Goal: Task Accomplishment & Management: Manage account settings

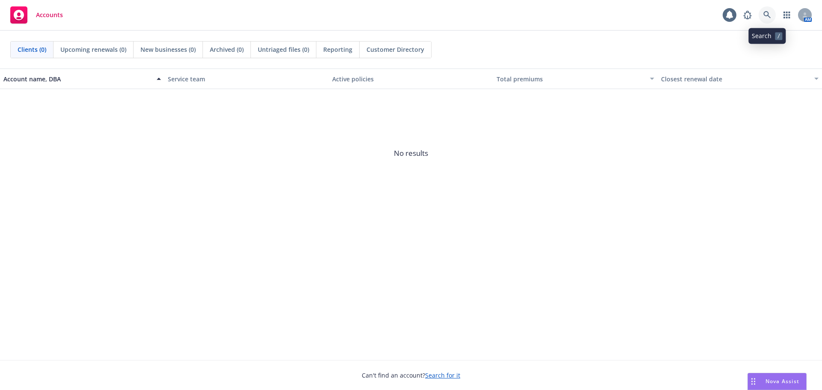
click at [767, 16] on icon at bounding box center [767, 15] width 8 height 8
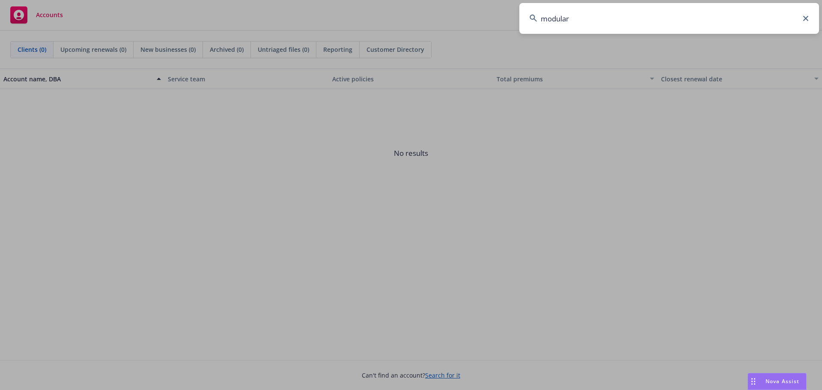
type input "modular"
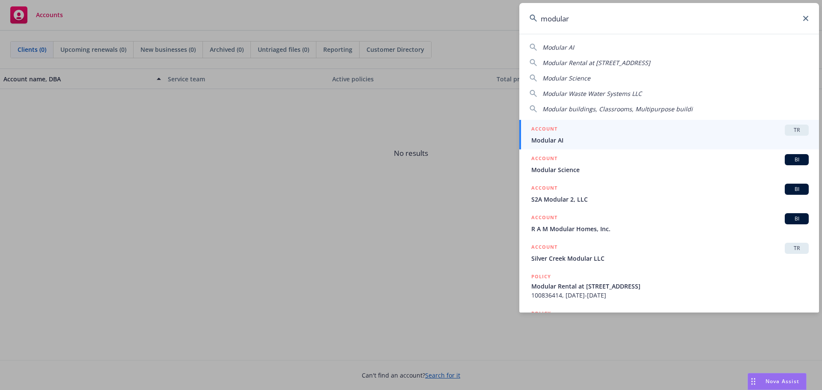
click at [573, 140] on span "Modular AI" at bounding box center [669, 140] width 277 height 9
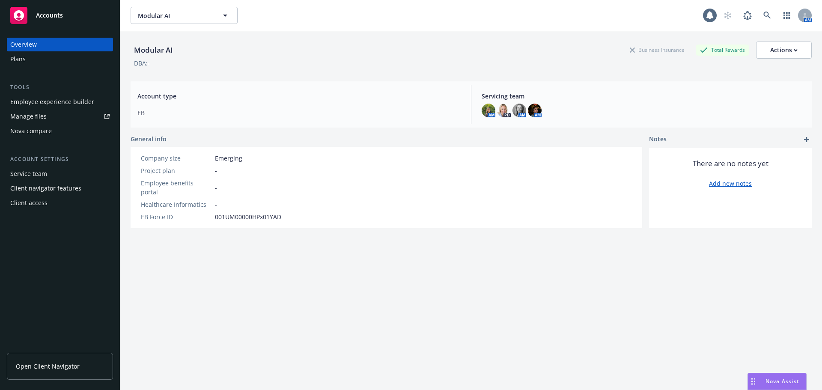
click at [92, 368] on link "Open Client Navigator" at bounding box center [60, 366] width 106 height 27
click at [784, 50] on div "Actions" at bounding box center [783, 50] width 27 height 16
click at [773, 74] on link "Edit account summary" at bounding box center [765, 70] width 92 height 17
select select "US"
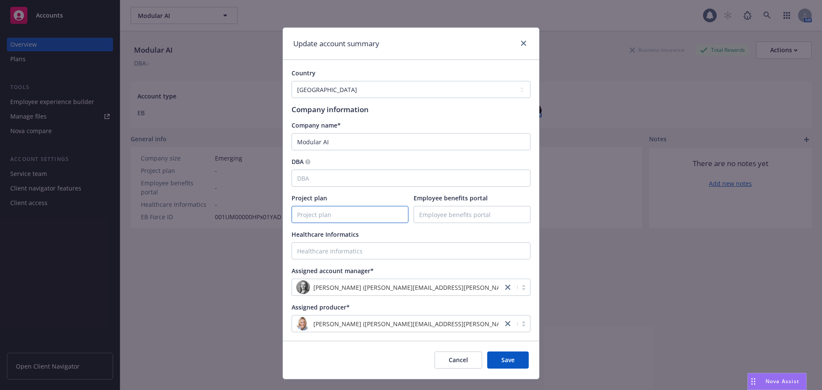
click at [347, 217] on input "Project plan" at bounding box center [350, 214] width 116 height 16
paste input "https://docs.google.com/spreadsheets/d/18dFBgy_BLIzQpWLI-lScHayu2EHTF2esDHmpYW-…"
type input "https://docs.google.com/spreadsheets/d/18dFBgy_BLIzQpWLI-lScHayu2EHTF2esDHmpYW-…"
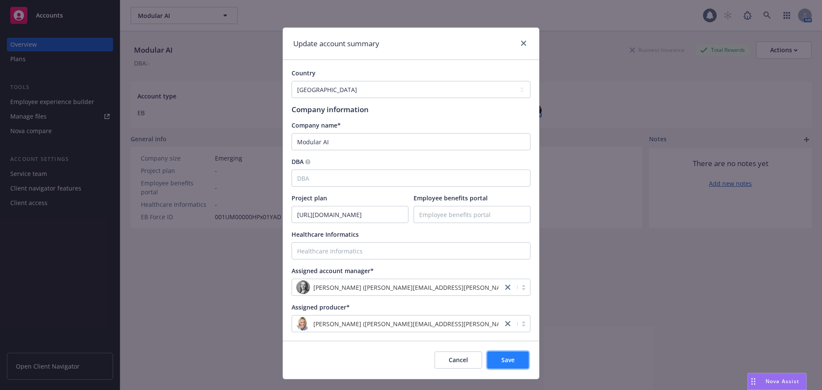
click at [511, 361] on button "Save" at bounding box center [508, 359] width 42 height 17
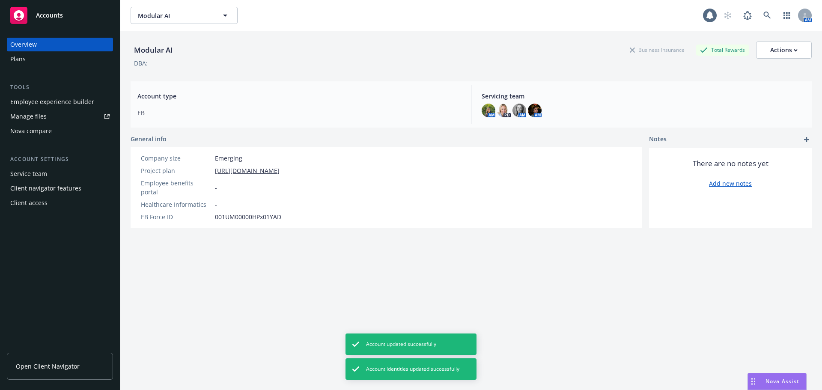
click at [650, 328] on div "Modular AI Business Insurance Total Rewards Actions DBA: - Account type EB Serv…" at bounding box center [471, 221] width 681 height 380
click at [63, 370] on link "Open Client Navigator" at bounding box center [60, 366] width 106 height 27
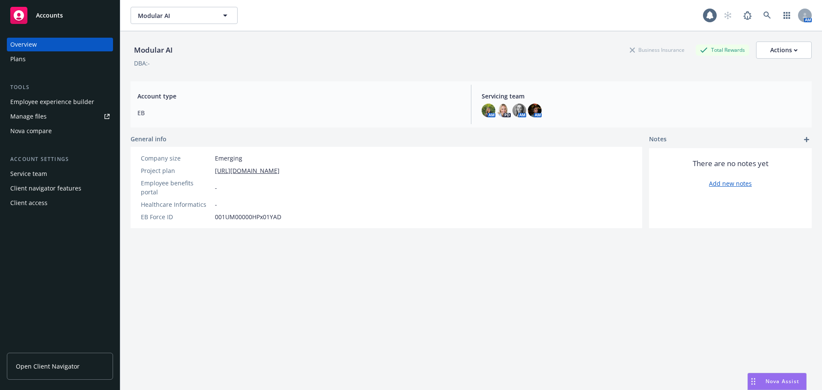
click at [56, 200] on div "Client access" at bounding box center [59, 203] width 99 height 14
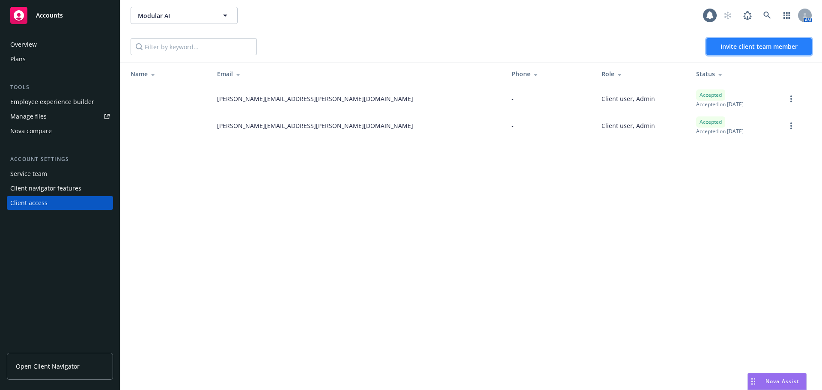
click at [770, 45] on span "Invite client team member" at bounding box center [758, 46] width 77 height 8
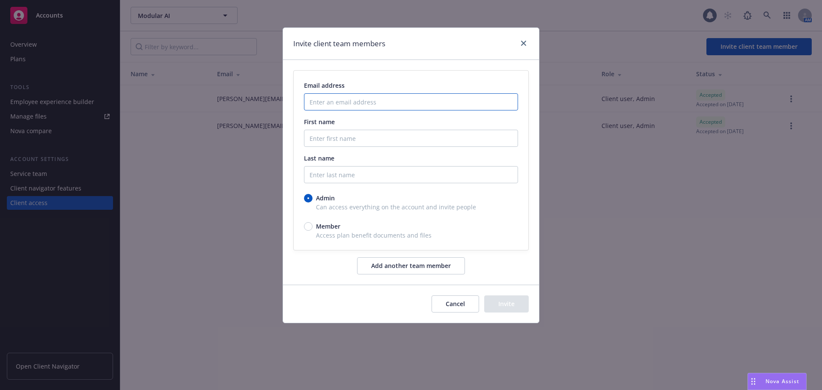
click at [448, 108] on input "Enter an email address" at bounding box center [411, 101] width 214 height 17
click at [417, 143] on input "First name" at bounding box center [411, 138] width 214 height 17
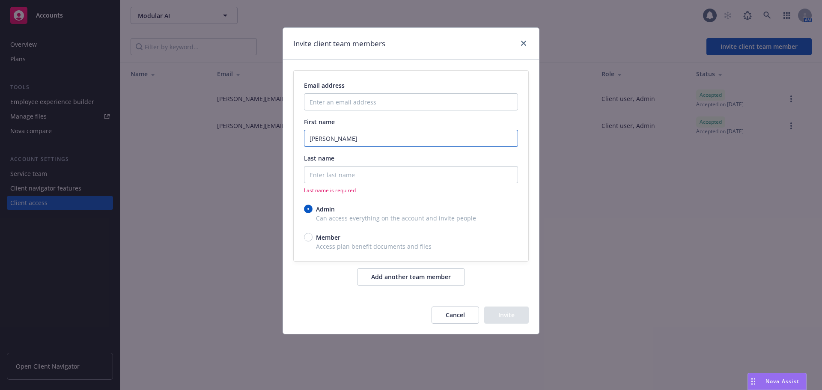
type input "Liz"
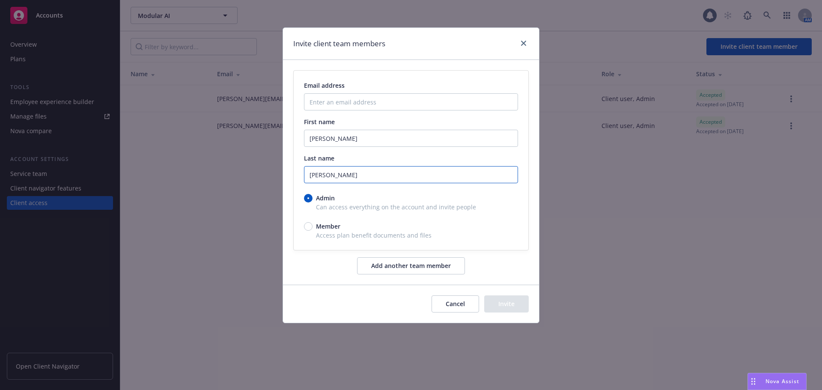
type input "Rojas"
click at [403, 101] on input "Enter an email address" at bounding box center [411, 101] width 214 height 17
type input "erojas@modular.com"
click at [520, 303] on button "Invite" at bounding box center [506, 303] width 45 height 17
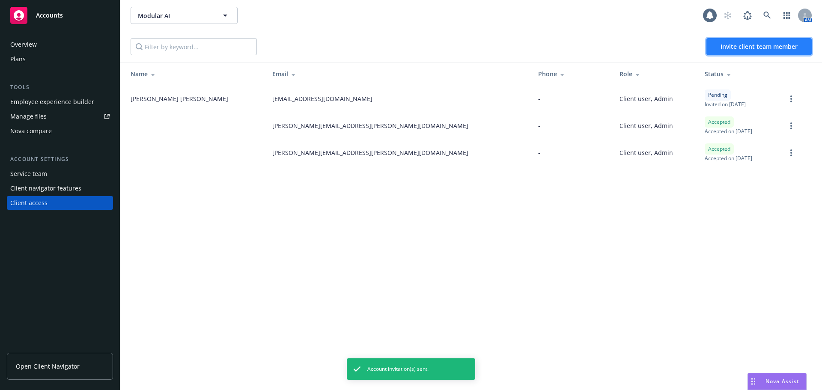
click at [769, 49] on span "Invite client team member" at bounding box center [758, 46] width 77 height 8
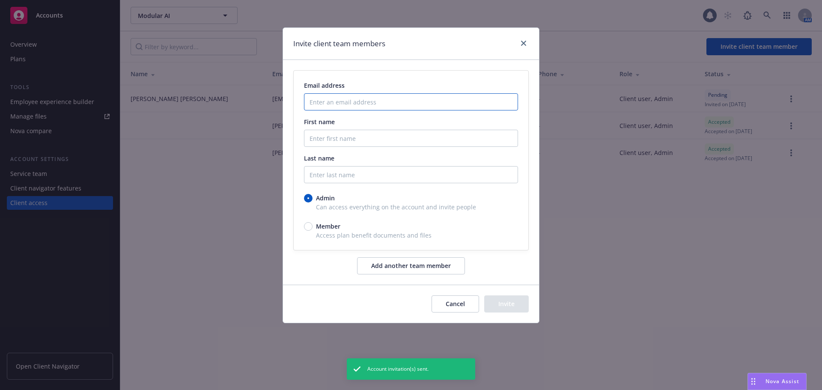
click at [437, 103] on input "Enter an email address" at bounding box center [411, 101] width 214 height 17
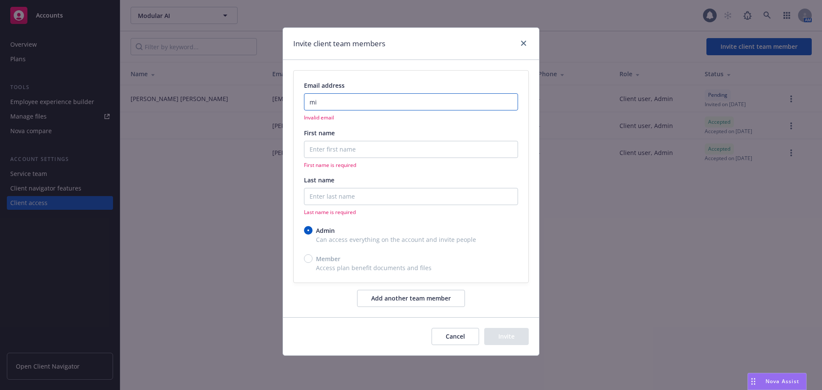
type input "m"
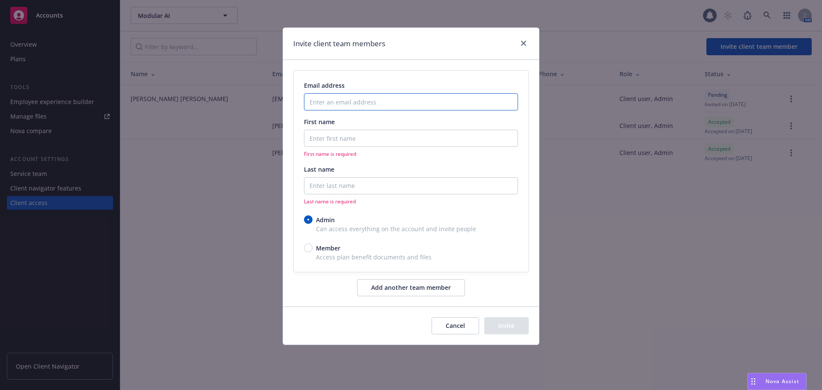
click at [381, 105] on input "Enter an email address" at bounding box center [411, 101] width 214 height 17
paste input "mignon@modular.com"
type input "mignon@modular.com"
click at [388, 141] on input "First name" at bounding box center [411, 138] width 214 height 17
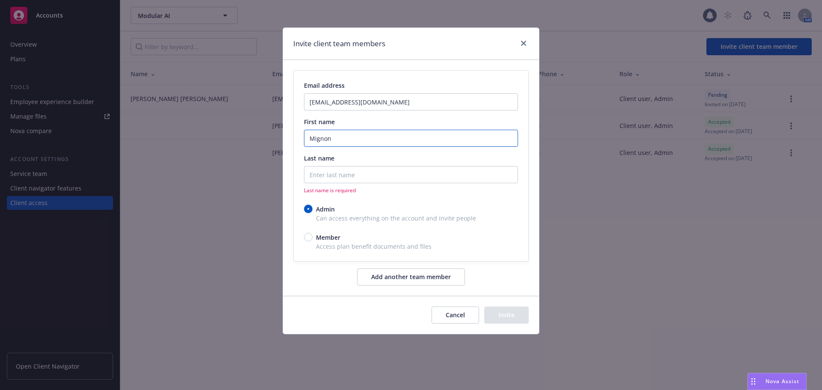
type input "Mignon"
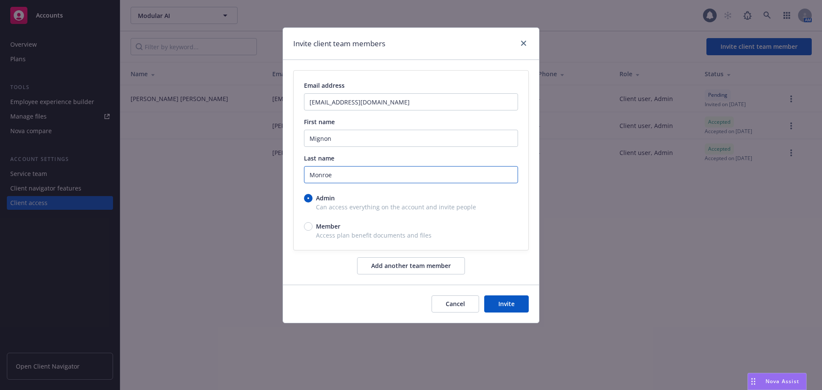
type input "Monroe"
click at [514, 301] on button "Invite" at bounding box center [506, 303] width 45 height 17
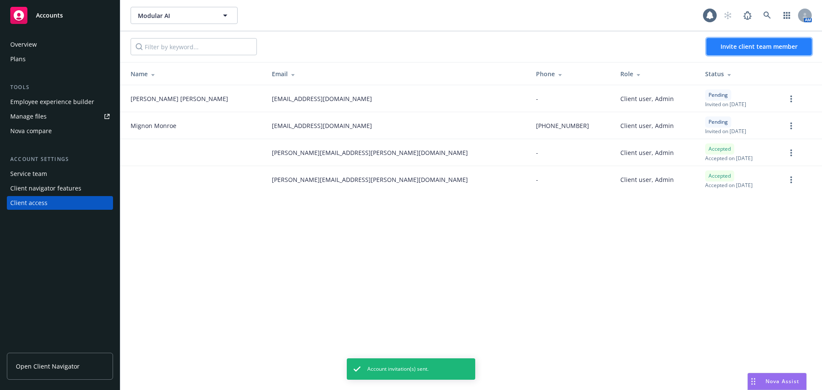
click at [737, 50] on span "Invite client team member" at bounding box center [758, 46] width 77 height 8
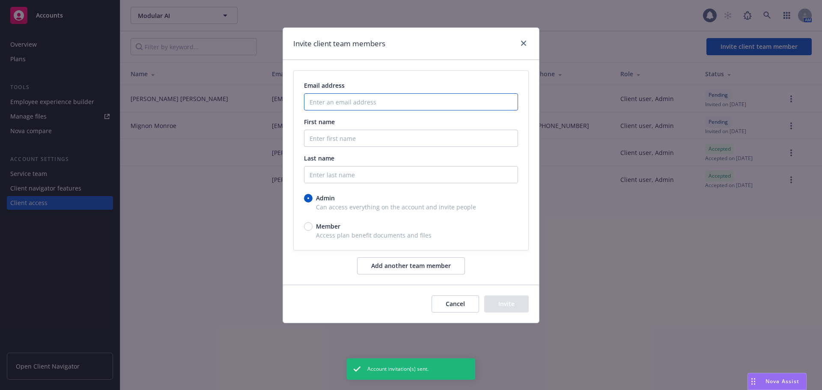
click at [441, 106] on input "Enter an email address" at bounding box center [411, 101] width 214 height 17
click at [351, 105] on input "Enter an email address" at bounding box center [411, 101] width 214 height 17
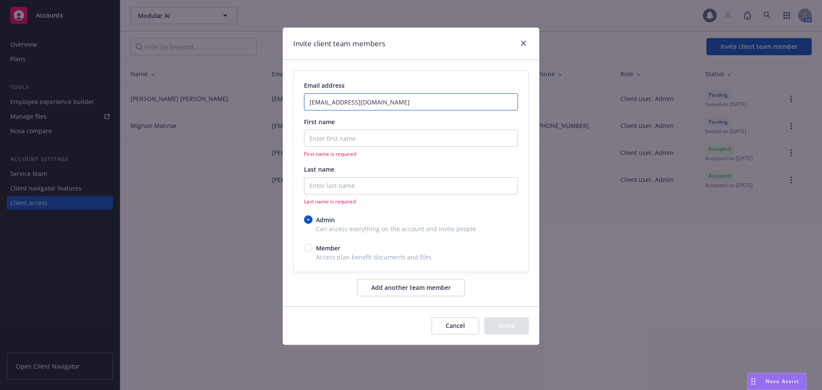
type input "christie@modular.com"
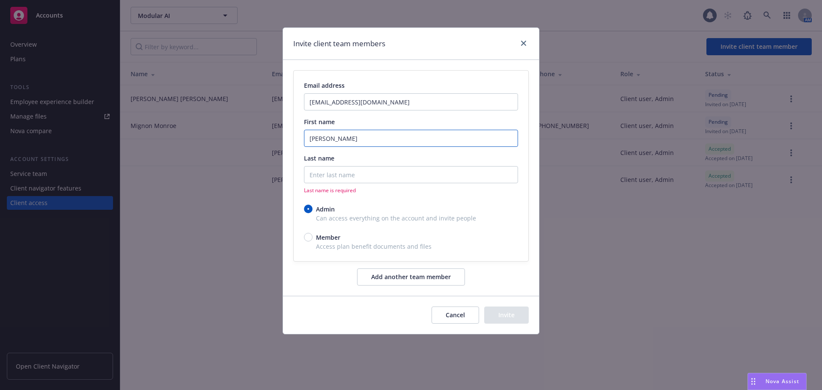
type input "Christie"
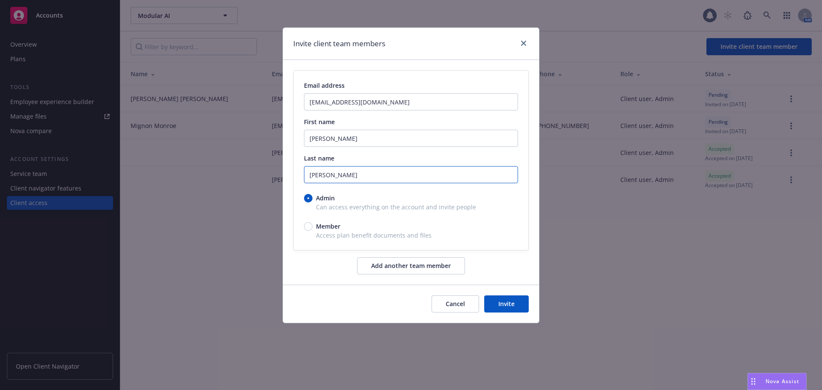
type input "Kwan"
click at [518, 306] on button "Invite" at bounding box center [506, 303] width 45 height 17
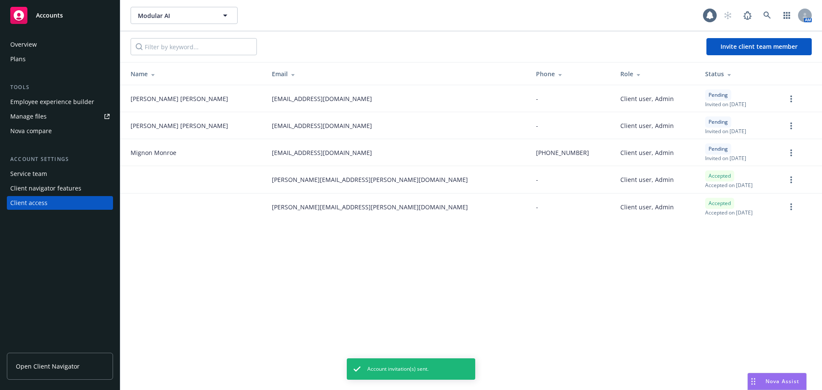
click at [620, 325] on div "Modular AI Modular AI 1 AM Invite client team member Name Email Phone Role Stat…" at bounding box center [470, 195] width 701 height 390
click at [764, 7] on link at bounding box center [766, 15] width 17 height 17
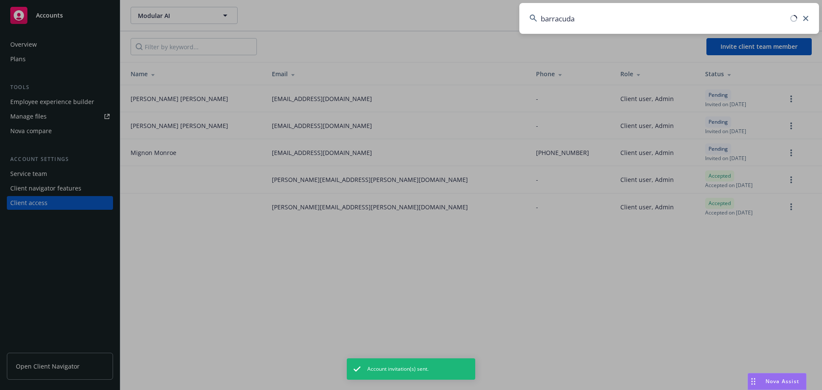
type input "barracuda"
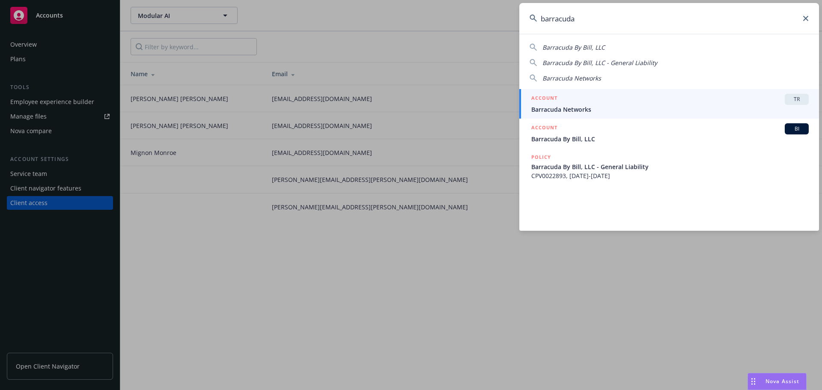
click at [607, 106] on span "Barracuda Networks" at bounding box center [669, 109] width 277 height 9
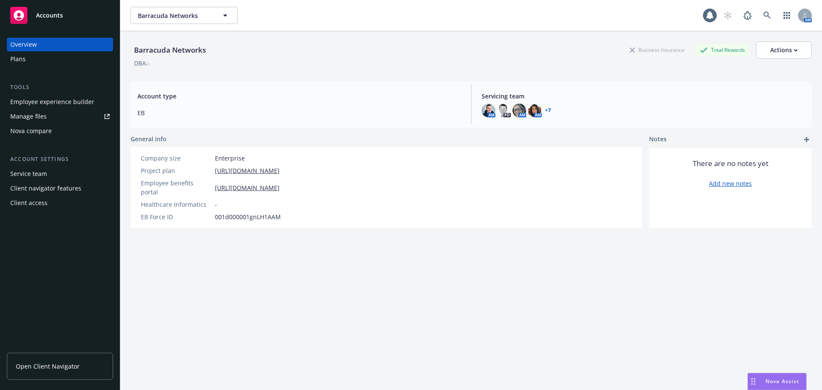
click at [58, 199] on div "Client access" at bounding box center [59, 203] width 99 height 14
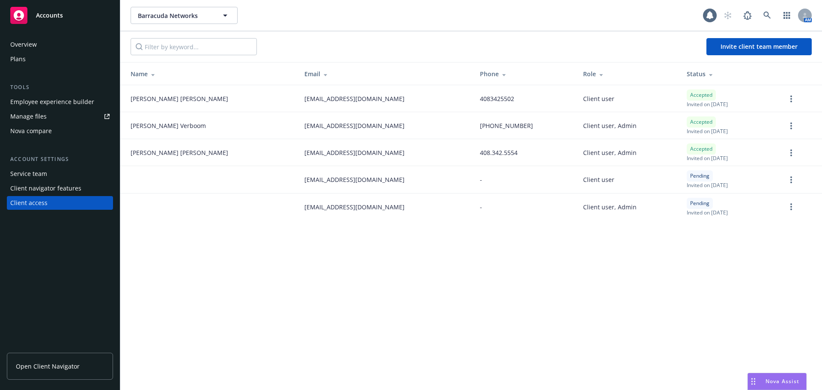
click at [814, 13] on div "Barracuda Networks Barracuda Networks 1 AM" at bounding box center [470, 15] width 701 height 31
click at [804, 15] on icon at bounding box center [804, 14] width 3 height 3
click at [800, 18] on div at bounding box center [805, 16] width 14 height 14
click at [767, 18] on icon at bounding box center [767, 16] width 8 height 8
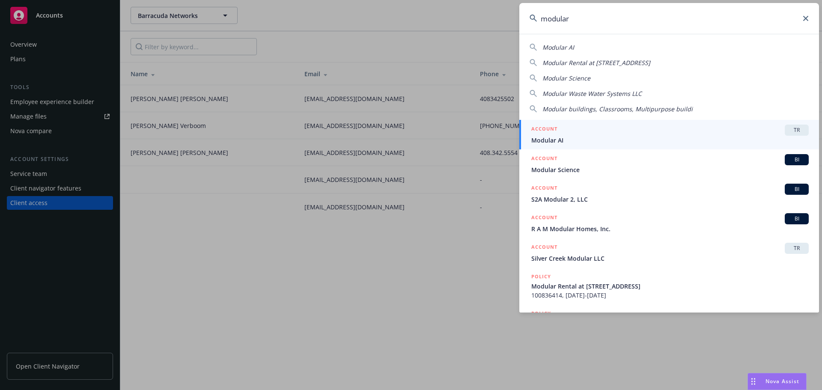
click at [605, 44] on div "Modular AI" at bounding box center [668, 47] width 279 height 9
type input "Modular AI"
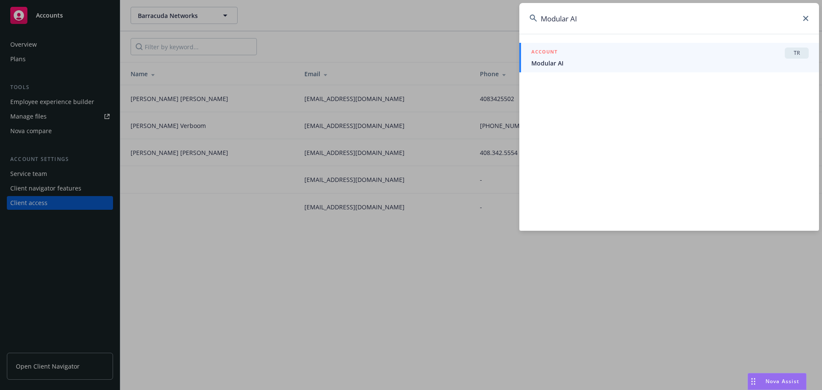
click at [590, 50] on div "ACCOUNT TR" at bounding box center [669, 53] width 277 height 11
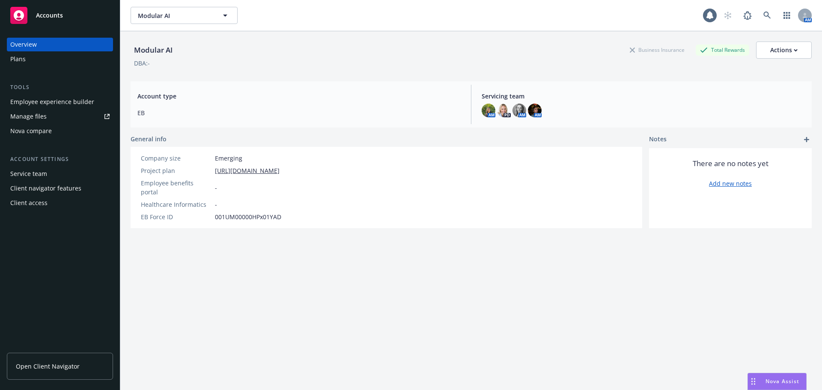
click at [35, 184] on div "Client navigator features" at bounding box center [45, 188] width 71 height 14
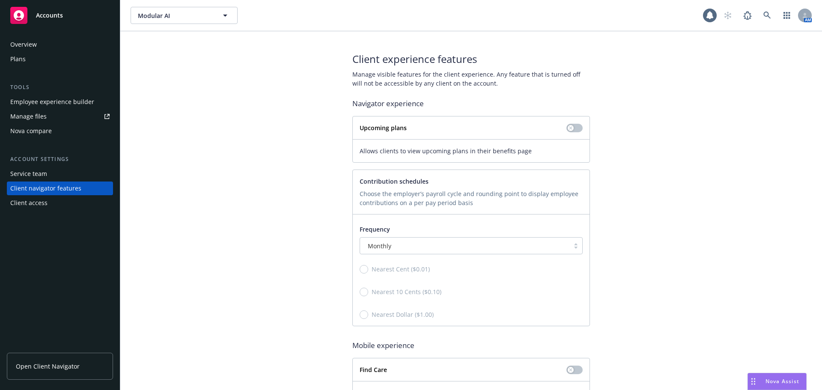
click at [73, 201] on div "Client access" at bounding box center [59, 203] width 99 height 14
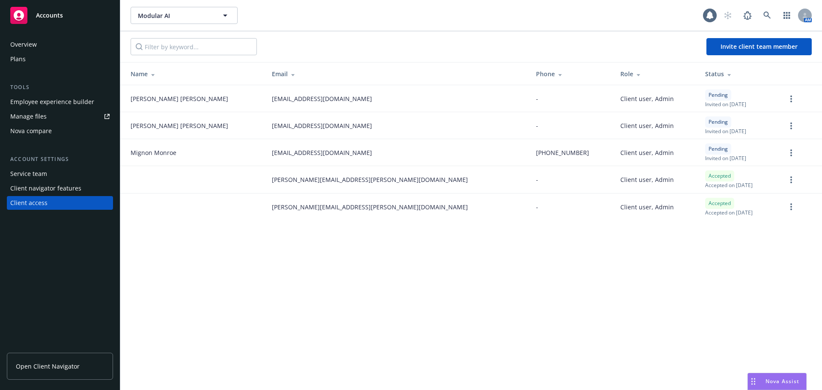
click at [71, 176] on div "Service team" at bounding box center [59, 174] width 99 height 14
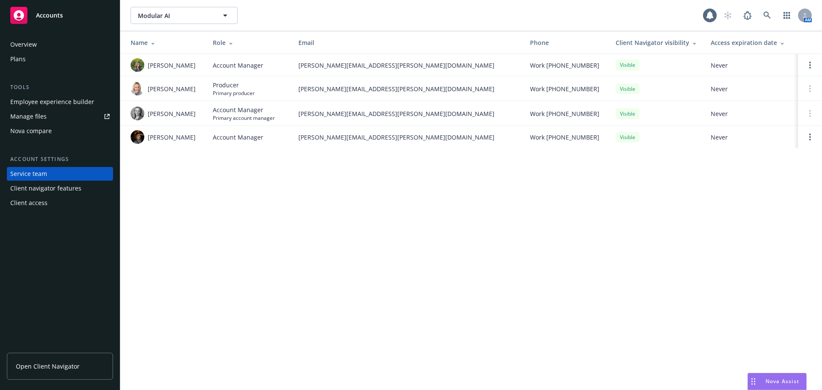
click at [44, 357] on link "Open Client Navigator" at bounding box center [60, 366] width 106 height 27
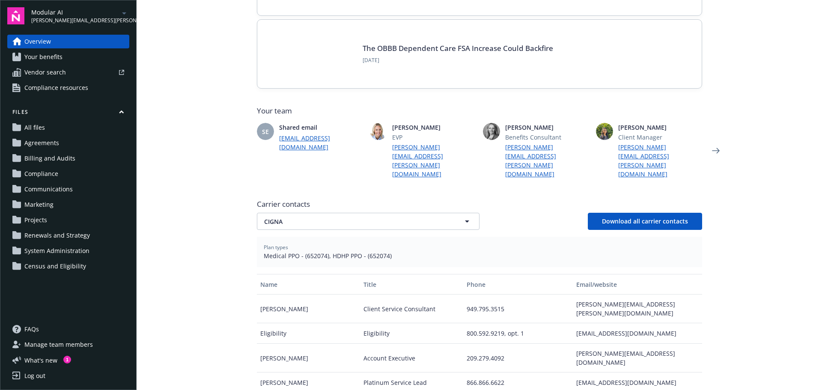
scroll to position [171, 0]
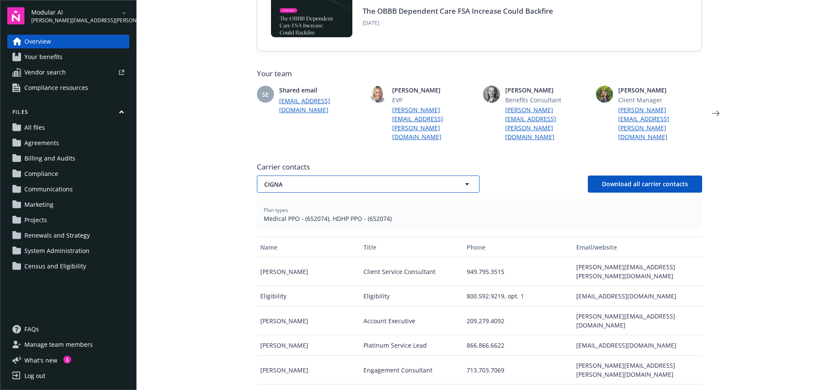
click at [370, 180] on span "CIGNA" at bounding box center [353, 184] width 178 height 9
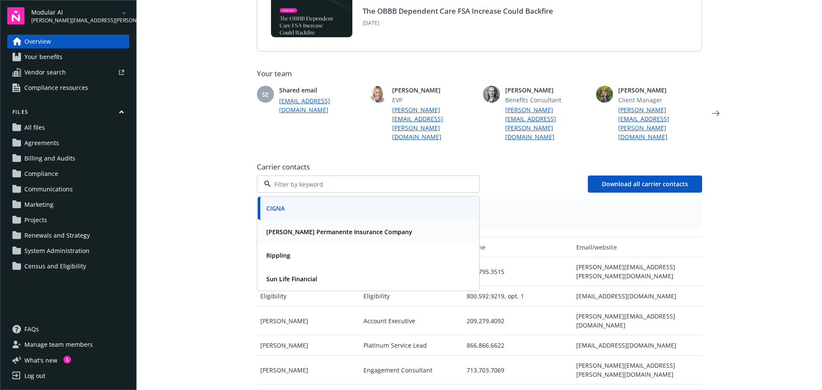
click at [355, 226] on div "[PERSON_NAME] Permanente Insurance Company" at bounding box center [338, 232] width 151 height 12
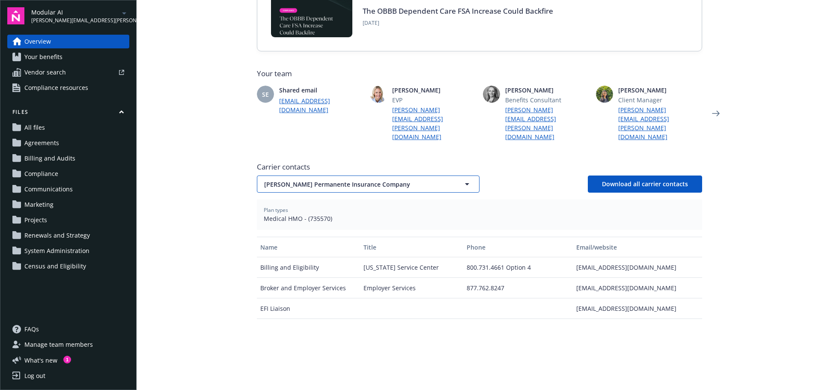
click at [359, 180] on span "[PERSON_NAME] Permanente Insurance Company" at bounding box center [353, 184] width 178 height 9
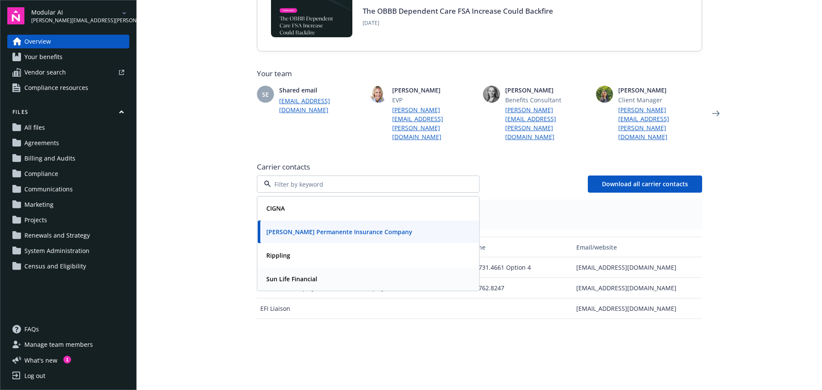
click at [340, 273] on div "Sun Life Financial" at bounding box center [368, 279] width 211 height 12
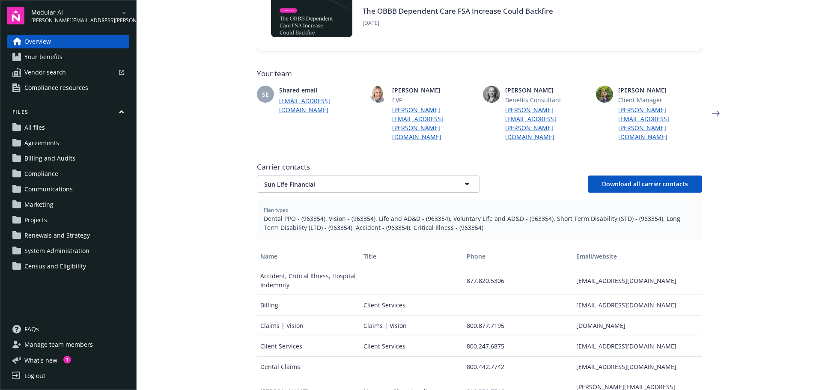
click at [188, 228] on main "Welcome to Navigator Newfront news View all news COBRA High Five Part I: Indepe…" at bounding box center [479, 195] width 685 height 390
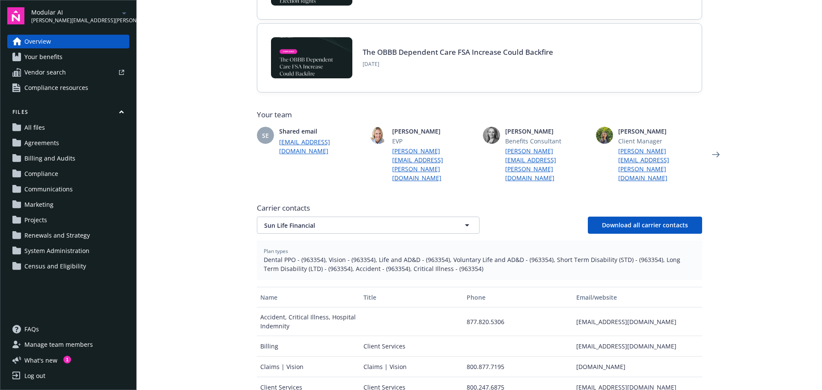
scroll to position [0, 0]
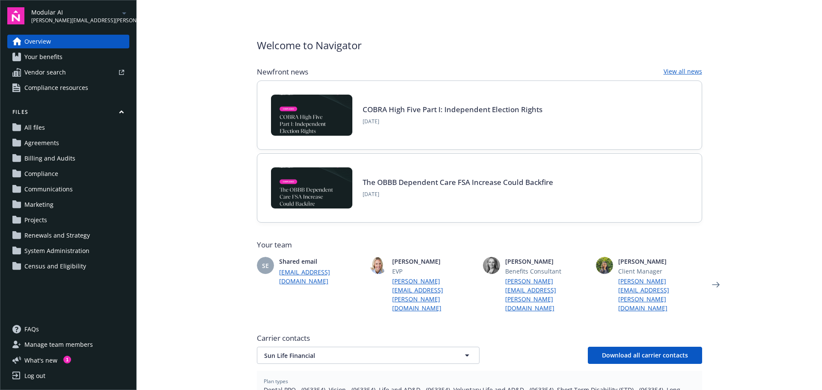
click at [61, 58] on span "Your benefits" at bounding box center [43, 57] width 38 height 14
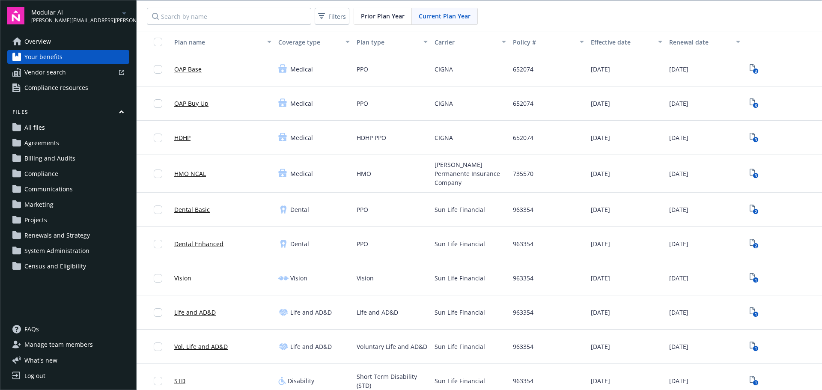
click at [32, 36] on span "Overview" at bounding box center [37, 42] width 27 height 14
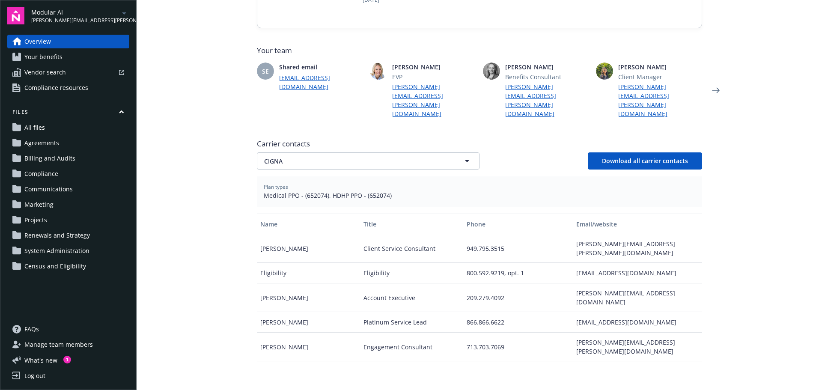
scroll to position [24, 0]
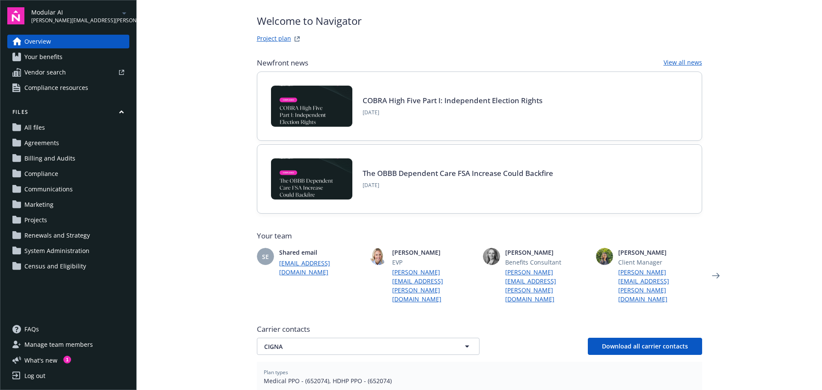
click at [56, 59] on span "Your benefits" at bounding box center [43, 57] width 38 height 14
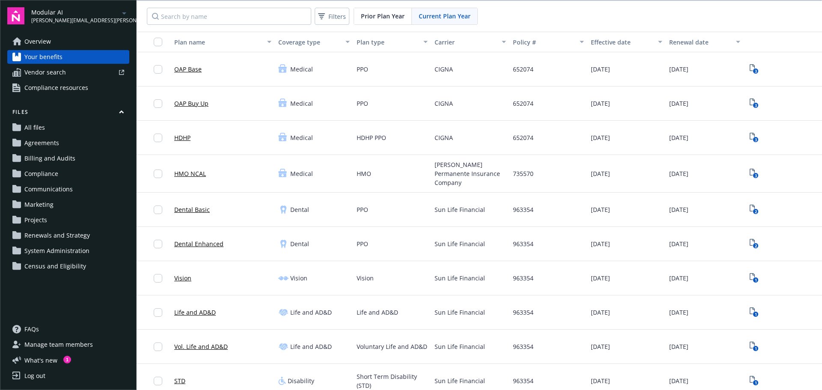
click at [189, 68] on link "OAP Base" at bounding box center [187, 69] width 27 height 9
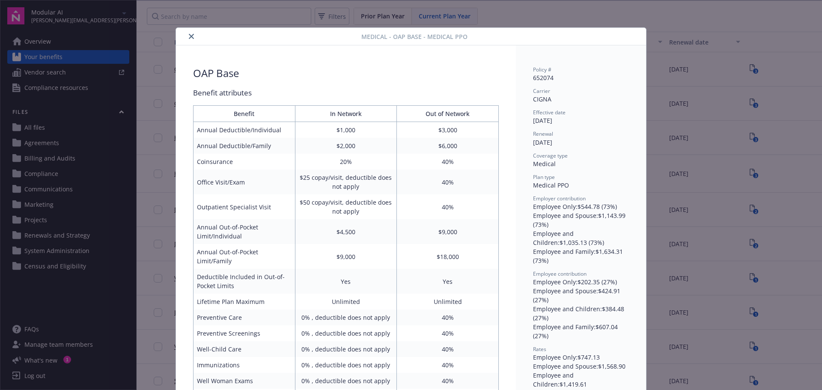
click at [194, 36] on div at bounding box center [270, 36] width 182 height 10
click at [189, 38] on icon "close" at bounding box center [191, 36] width 5 height 5
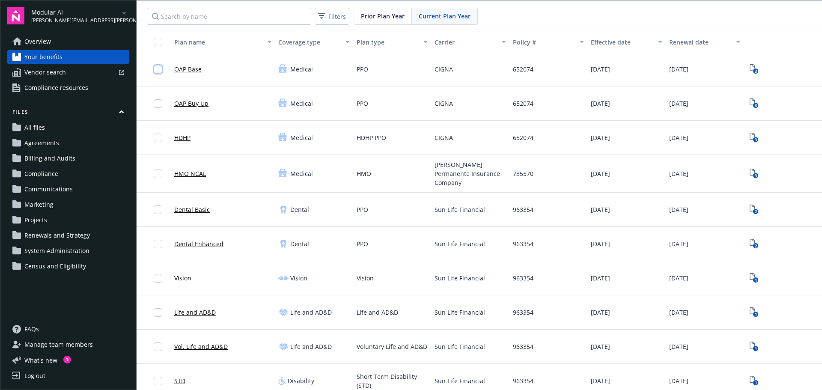
click at [159, 71] on input "checkbox" at bounding box center [158, 69] width 9 height 9
click at [158, 68] on input "checkbox" at bounding box center [158, 69] width 9 height 9
click at [182, 68] on link "OAP Base" at bounding box center [187, 69] width 27 height 9
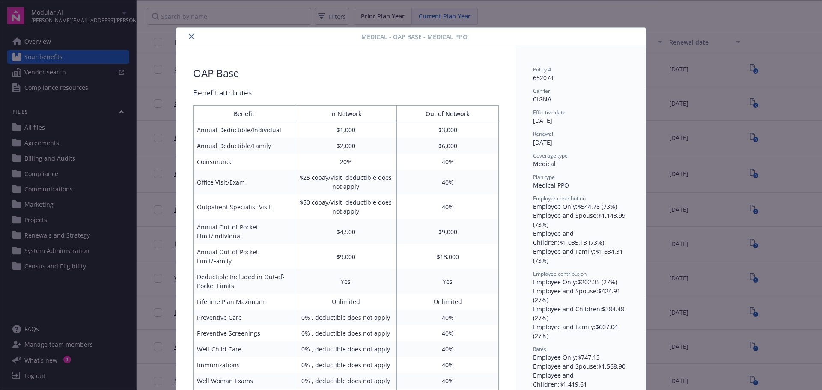
scroll to position [26, 0]
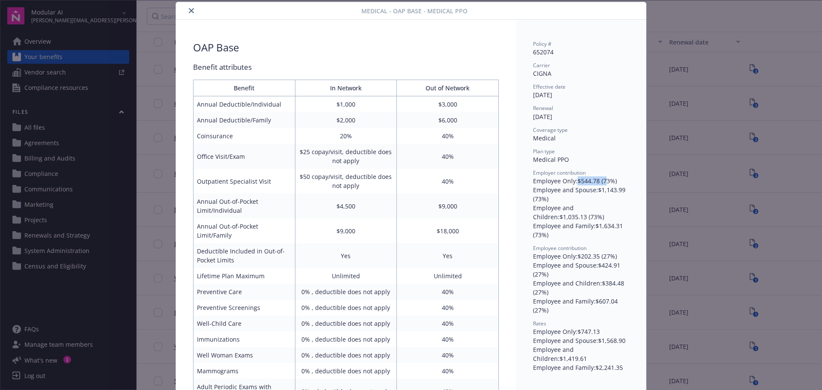
drag, startPoint x: 576, startPoint y: 184, endPoint x: 602, endPoint y: 179, distance: 26.5
click at [602, 179] on div "Employee Only : $544.78 (73%)" at bounding box center [581, 180] width 96 height 9
drag, startPoint x: 616, startPoint y: 226, endPoint x: 600, endPoint y: 227, distance: 15.5
click at [600, 227] on div "Employee and Family : $1,634.31 (73%)" at bounding box center [581, 230] width 96 height 18
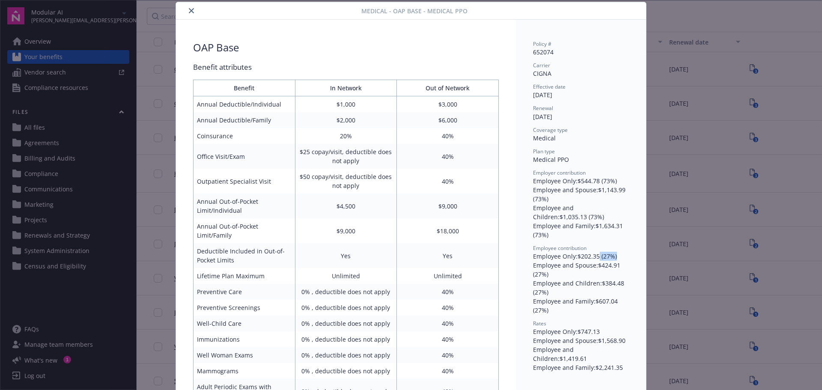
drag, startPoint x: 613, startPoint y: 255, endPoint x: 596, endPoint y: 255, distance: 16.7
click at [596, 255] on div "Employee Only : $202.35 (27%)" at bounding box center [581, 256] width 96 height 9
click at [610, 264] on div "Employee and Spouse : $424.91 (27%)" at bounding box center [581, 270] width 96 height 18
drag, startPoint x: 618, startPoint y: 263, endPoint x: 600, endPoint y: 265, distance: 18.9
click at [600, 265] on div "Employee and Spouse : $424.91 (27%)" at bounding box center [581, 270] width 96 height 18
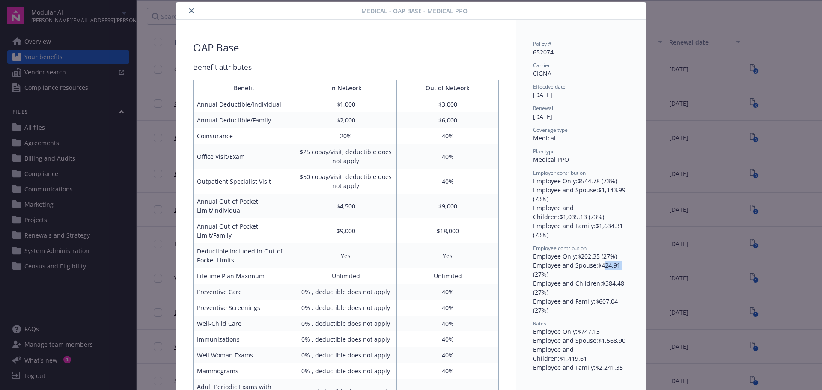
click at [600, 265] on div "Employee and Spouse : $424.91 (27%)" at bounding box center [581, 270] width 96 height 18
drag, startPoint x: 622, startPoint y: 286, endPoint x: 609, endPoint y: 286, distance: 13.3
click at [609, 286] on div "Employee and Children : $384.48 (27%)" at bounding box center [581, 288] width 96 height 18
drag, startPoint x: 595, startPoint y: 300, endPoint x: 584, endPoint y: 300, distance: 11.6
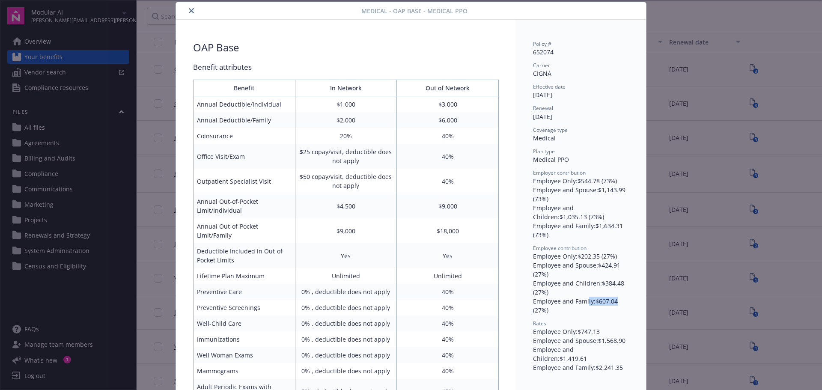
click at [584, 300] on div "Employee and Family : $607.04 (27%)" at bounding box center [581, 306] width 96 height 18
click at [583, 300] on div "Employee and Family : $607.04 (27%)" at bounding box center [581, 306] width 96 height 18
drag, startPoint x: 593, startPoint y: 329, endPoint x: 581, endPoint y: 330, distance: 12.5
click at [581, 330] on div "Employee Only : $747.13" at bounding box center [581, 331] width 96 height 9
click at [580, 330] on div "Employee Only : $747.13" at bounding box center [581, 331] width 96 height 9
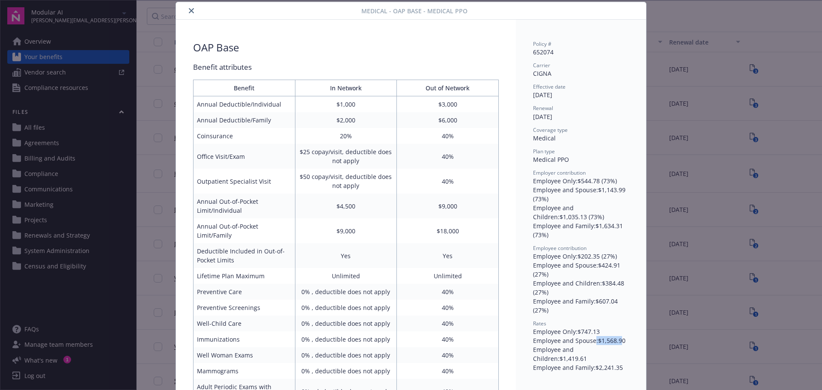
drag, startPoint x: 618, startPoint y: 341, endPoint x: 592, endPoint y: 339, distance: 26.2
click at [592, 339] on div "Employee and Spouse : $1,568.90" at bounding box center [581, 340] width 96 height 9
drag, startPoint x: 619, startPoint y: 349, endPoint x: 603, endPoint y: 350, distance: 16.3
click at [603, 350] on div "Employee and Children : $1,419.61" at bounding box center [581, 354] width 96 height 18
drag, startPoint x: 622, startPoint y: 362, endPoint x: 597, endPoint y: 362, distance: 25.3
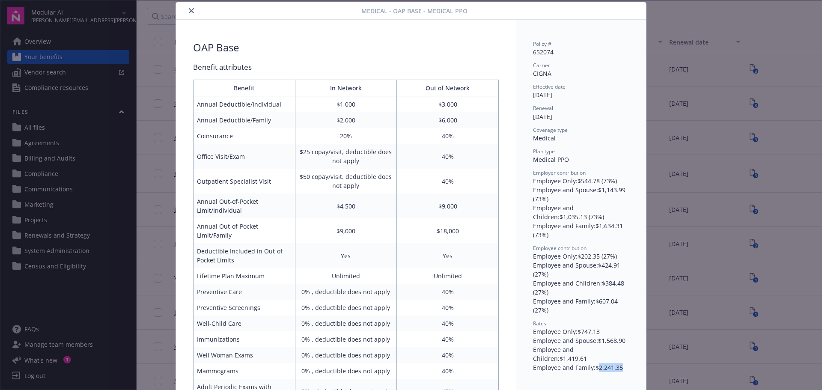
click at [597, 363] on div "Employee and Family : $2,241.35" at bounding box center [581, 367] width 96 height 9
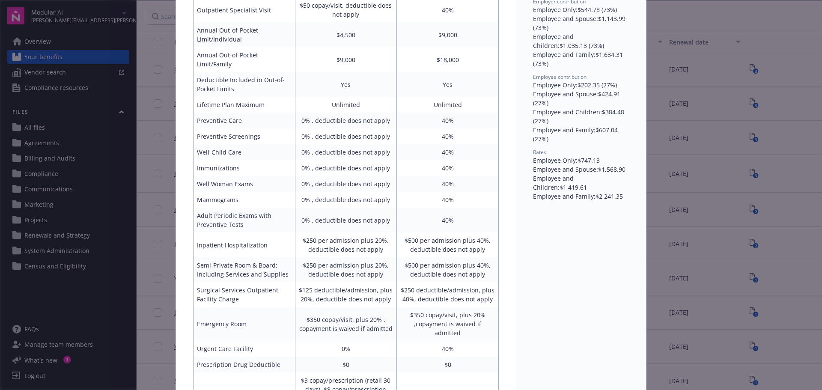
scroll to position [0, 0]
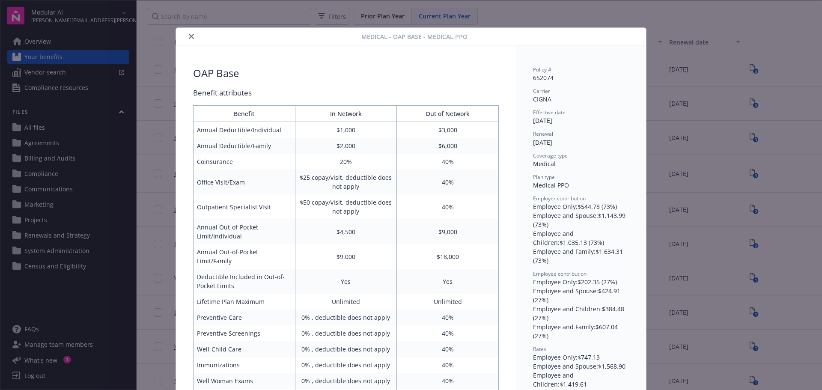
click at [188, 39] on button "close" at bounding box center [191, 36] width 10 height 10
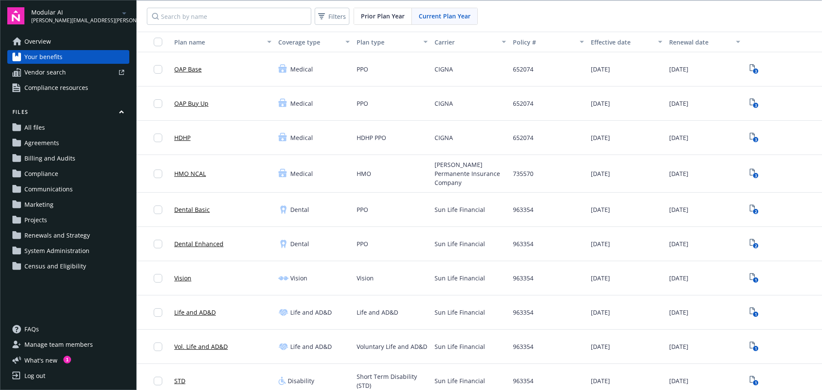
click at [189, 100] on link "OAP Buy Up" at bounding box center [191, 103] width 34 height 9
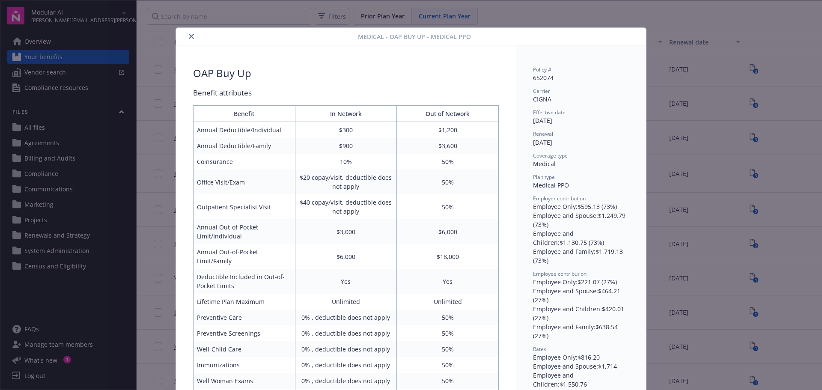
scroll to position [26, 0]
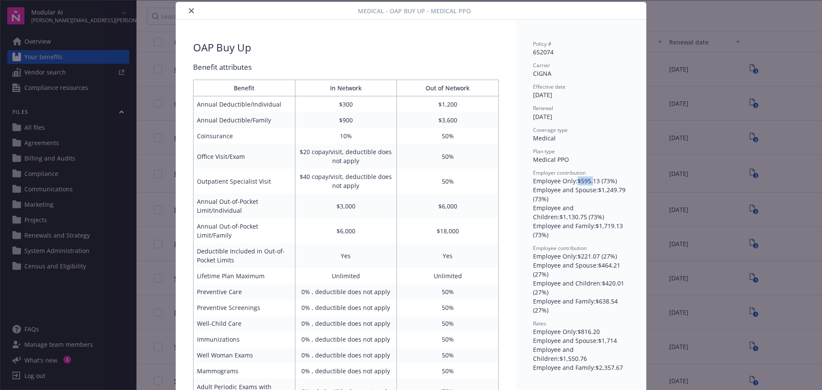
drag, startPoint x: 589, startPoint y: 180, endPoint x: 571, endPoint y: 180, distance: 18.0
click at [572, 180] on div "Employee Only : $595.13 (73%)" at bounding box center [581, 180] width 96 height 9
click at [571, 180] on div "Employee Only : $595.13 (73%)" at bounding box center [581, 180] width 96 height 9
drag, startPoint x: 597, startPoint y: 194, endPoint x: 625, endPoint y: 193, distance: 27.8
click at [625, 193] on div "Employee and Spouse : $1,249.79 (73%)" at bounding box center [581, 194] width 96 height 18
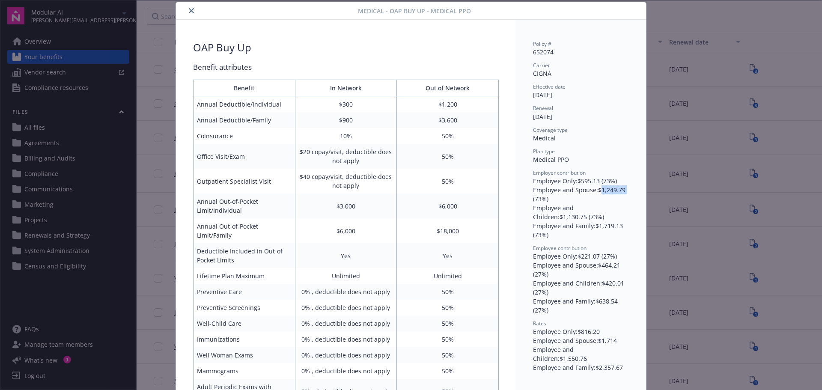
click at [625, 193] on div "Employee and Spouse : $1,249.79 (73%)" at bounding box center [581, 194] width 96 height 18
drag, startPoint x: 624, startPoint y: 206, endPoint x: 603, endPoint y: 208, distance: 21.0
click at [603, 208] on div "Employee and Children : $1,130.75 (73%)" at bounding box center [581, 212] width 96 height 18
click at [603, 228] on div "Employee and Family : $1,719.13 (73%)" at bounding box center [581, 230] width 96 height 18
drag, startPoint x: 619, startPoint y: 223, endPoint x: 597, endPoint y: 227, distance: 22.5
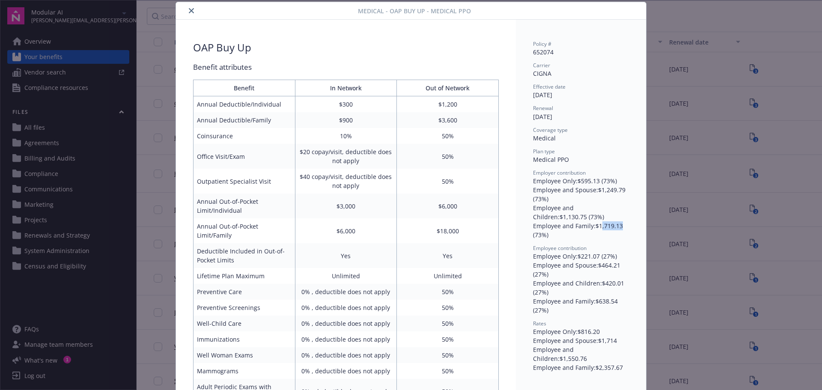
click at [597, 227] on div "Employee and Family : $1,719.13 (73%)" at bounding box center [581, 230] width 96 height 18
click at [576, 260] on div "Employee Only : $221.07 (27%)" at bounding box center [581, 256] width 96 height 9
drag, startPoint x: 609, startPoint y: 331, endPoint x: 556, endPoint y: 331, distance: 52.2
click at [556, 331] on div "Employee Only : $816.20" at bounding box center [581, 331] width 96 height 9
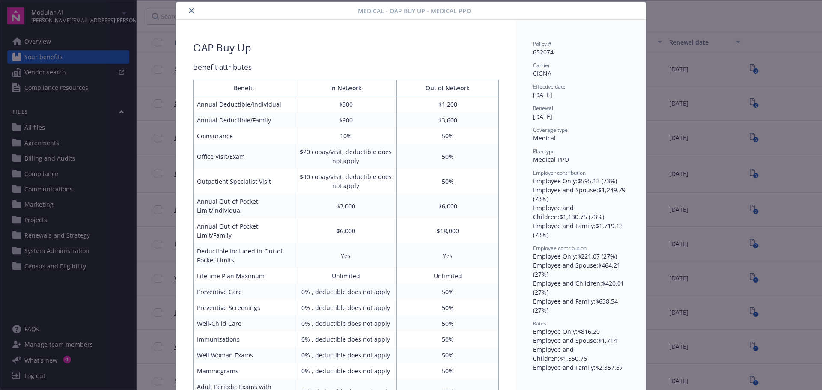
click at [598, 353] on div "Employee and Children : $1,550.76" at bounding box center [581, 354] width 96 height 18
drag, startPoint x: 617, startPoint y: 348, endPoint x: 628, endPoint y: 346, distance: 11.0
drag, startPoint x: 624, startPoint y: 348, endPoint x: 602, endPoint y: 351, distance: 22.0
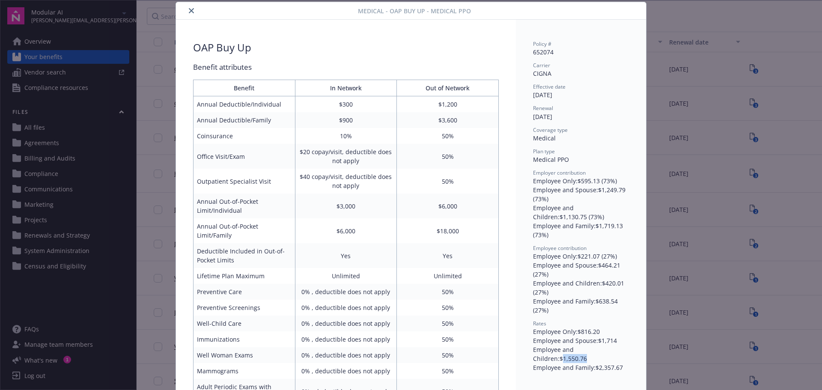
click at [602, 351] on div "Employee and Children : $1,550.76" at bounding box center [581, 354] width 96 height 18
drag, startPoint x: 619, startPoint y: 364, endPoint x: 594, endPoint y: 366, distance: 24.9
click at [556, 248] on span "Employee contribution" at bounding box center [559, 247] width 53 height 7
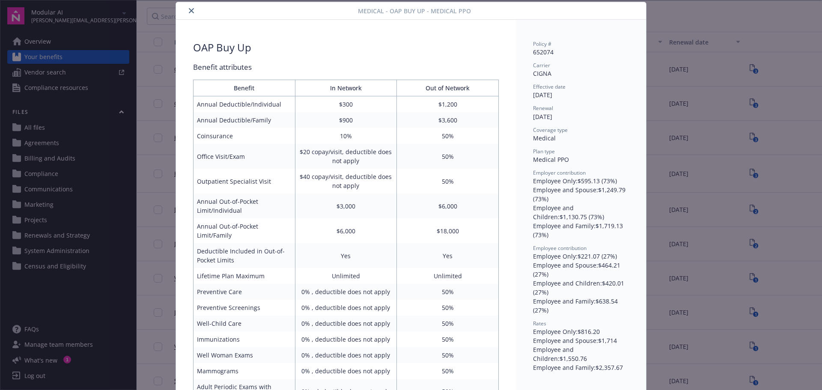
click at [186, 13] on button "close" at bounding box center [191, 11] width 10 height 10
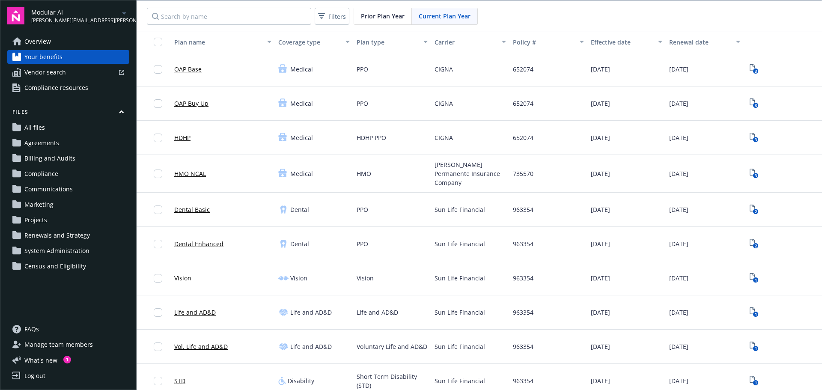
click at [184, 138] on link "HDHP" at bounding box center [182, 137] width 16 height 9
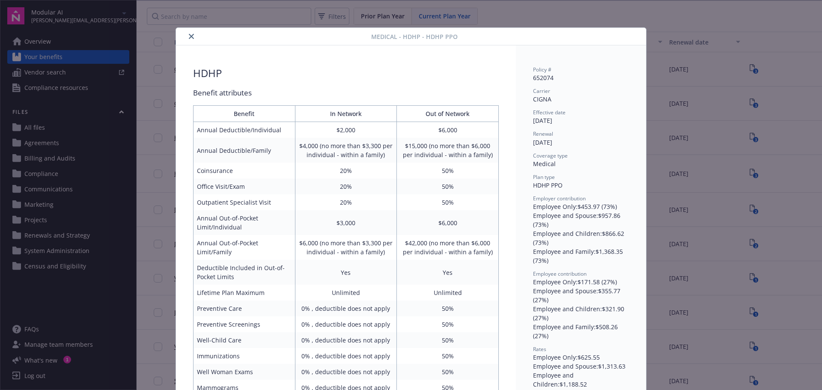
scroll to position [26, 0]
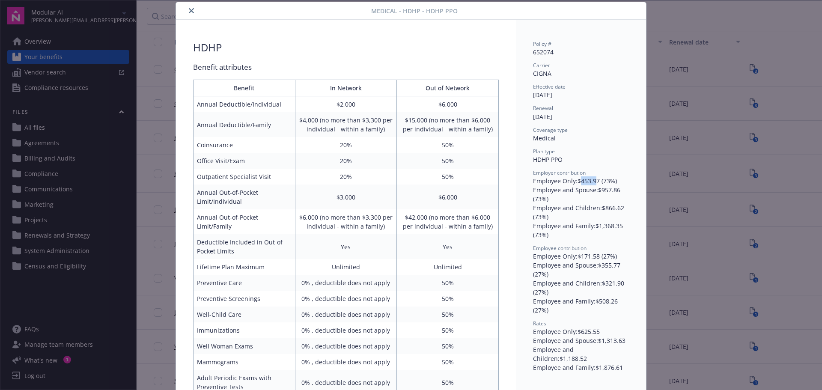
drag, startPoint x: 578, startPoint y: 184, endPoint x: 593, endPoint y: 181, distance: 15.6
click at [593, 181] on div "Employee Only : $453.97 (73%)" at bounding box center [581, 180] width 96 height 9
drag, startPoint x: 593, startPoint y: 181, endPoint x: 612, endPoint y: 193, distance: 22.0
click at [594, 181] on div "Employee Only : $453.97 (73%)" at bounding box center [581, 180] width 96 height 9
drag, startPoint x: 598, startPoint y: 191, endPoint x: 623, endPoint y: 187, distance: 25.7
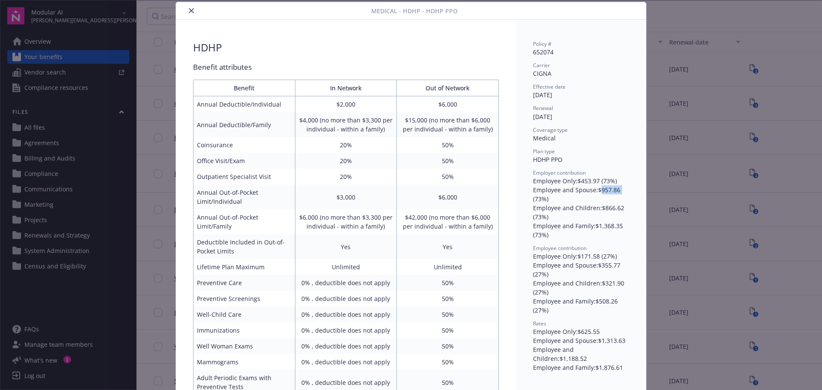
click at [623, 187] on div "Employee and Spouse : $957.86 (73%)" at bounding box center [581, 194] width 96 height 18
click at [619, 206] on div "Employee and Children : $866.62 (73%)" at bounding box center [581, 212] width 96 height 18
drag, startPoint x: 622, startPoint y: 207, endPoint x: 604, endPoint y: 208, distance: 18.1
click at [604, 208] on div "Employee and Children : $866.62 (73%)" at bounding box center [581, 212] width 96 height 18
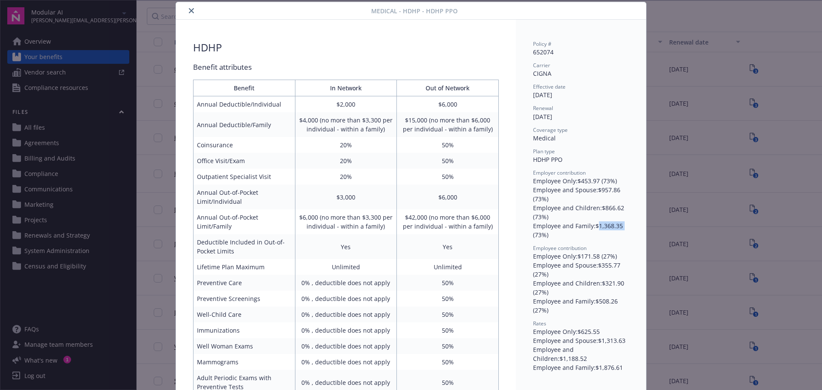
drag, startPoint x: 596, startPoint y: 225, endPoint x: 628, endPoint y: 224, distance: 32.1
drag, startPoint x: 618, startPoint y: 256, endPoint x: 577, endPoint y: 254, distance: 40.3
click at [577, 254] on div "Employee Only : $171.58 (27%)" at bounding box center [581, 256] width 96 height 9
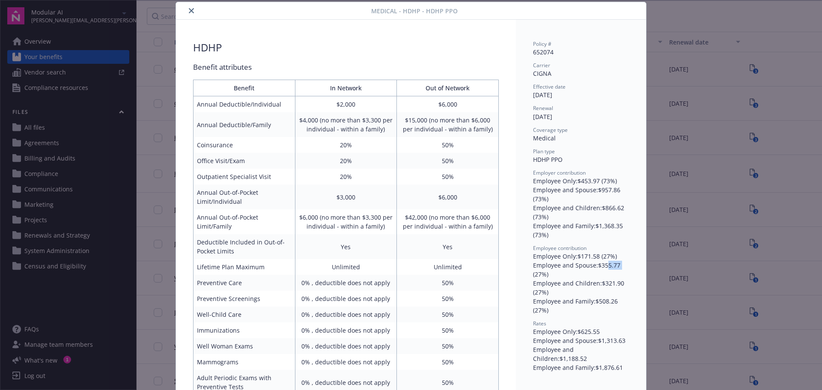
drag, startPoint x: 619, startPoint y: 269, endPoint x: 603, endPoint y: 269, distance: 15.4
click at [603, 269] on div "Employee and Spouse : $355.77 (27%)" at bounding box center [581, 270] width 96 height 18
drag, startPoint x: 621, startPoint y: 285, endPoint x: 603, endPoint y: 289, distance: 18.8
click at [603, 289] on div "Employee and Children : $321.90 (27%)" at bounding box center [581, 288] width 96 height 18
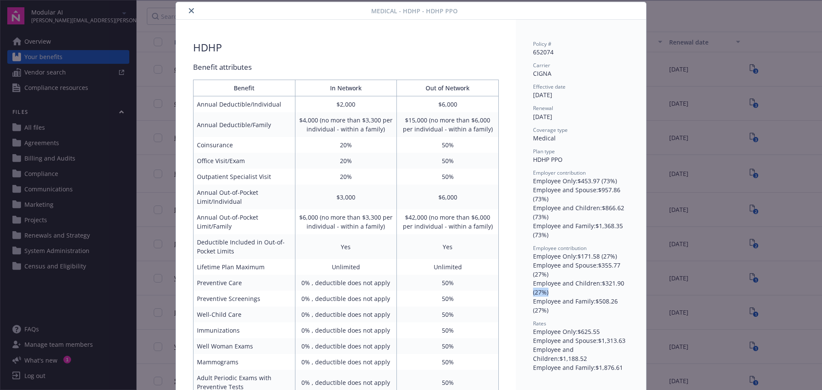
click at [605, 292] on div "Employee and Children : $321.90 (27%)" at bounding box center [581, 288] width 96 height 18
drag, startPoint x: 613, startPoint y: 305, endPoint x: 595, endPoint y: 305, distance: 17.5
click at [595, 305] on div "Employee and Family : $508.26 (27%)" at bounding box center [581, 306] width 96 height 18
click at [189, 10] on icon "close" at bounding box center [191, 10] width 5 height 5
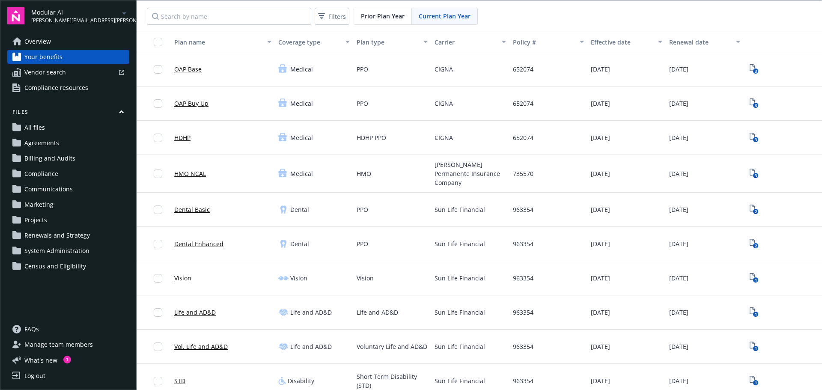
click at [189, 170] on link "HMO NCAL" at bounding box center [190, 173] width 32 height 9
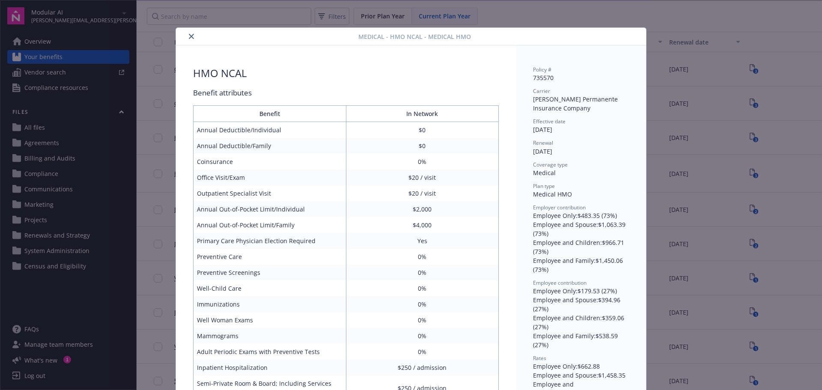
scroll to position [26, 0]
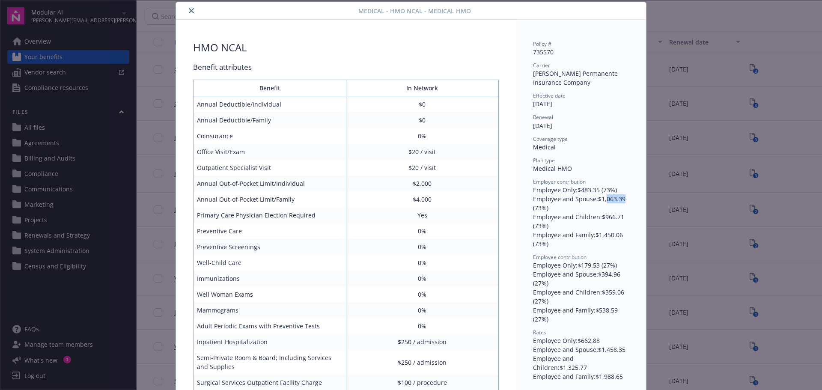
drag, startPoint x: 621, startPoint y: 200, endPoint x: 603, endPoint y: 200, distance: 18.4
click at [603, 200] on div "Employee and Spouse : $1,063.39 (73%)" at bounding box center [581, 203] width 96 height 18
drag, startPoint x: 625, startPoint y: 216, endPoint x: 598, endPoint y: 217, distance: 26.6
click at [598, 217] on div "Employee and Children : $966.71 (73%)" at bounding box center [581, 221] width 96 height 18
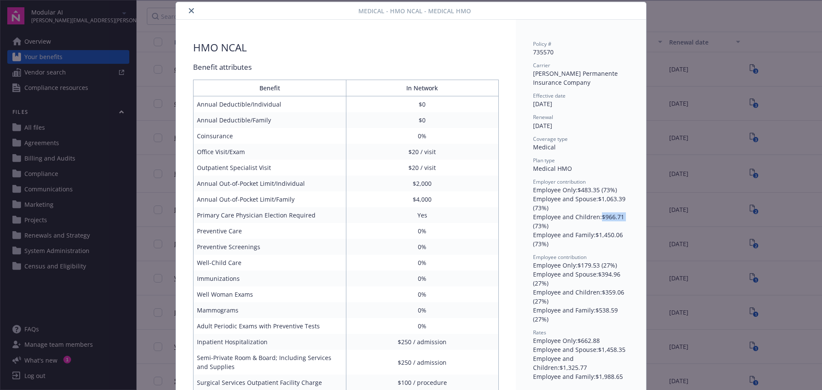
click at [598, 217] on div "Employee and Children : $966.71 (73%)" at bounding box center [581, 221] width 96 height 18
drag, startPoint x: 625, startPoint y: 244, endPoint x: 607, endPoint y: 246, distance: 18.4
click at [608, 246] on div "Employee and Family : $1,450.06 (73%)" at bounding box center [581, 239] width 96 height 18
click at [607, 246] on div "Employee and Family : $1,450.06 (73%)" at bounding box center [581, 239] width 96 height 18
drag, startPoint x: 611, startPoint y: 264, endPoint x: 573, endPoint y: 265, distance: 37.7
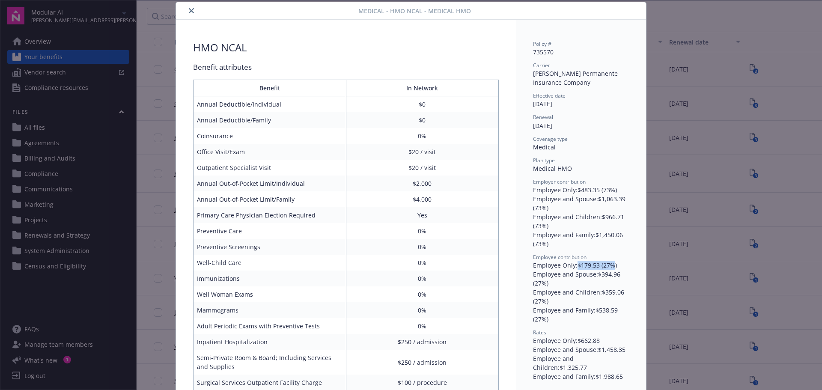
click at [573, 265] on div "Employee Only : $179.53 (27%)" at bounding box center [581, 265] width 96 height 9
click at [576, 265] on div "Employee Only : $179.53 (27%)" at bounding box center [581, 265] width 96 height 9
click at [188, 7] on button "close" at bounding box center [191, 11] width 10 height 10
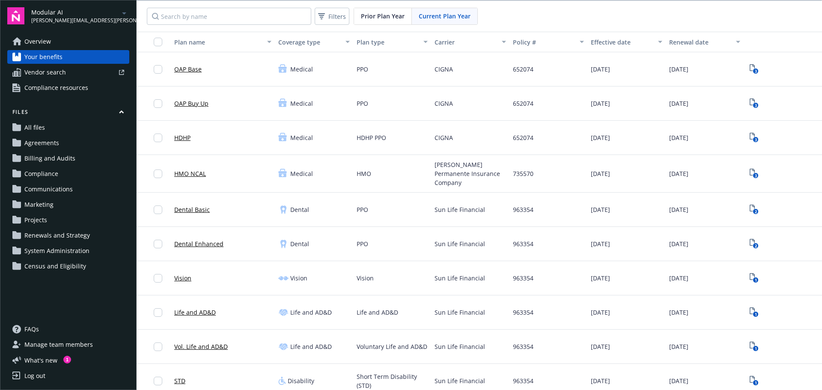
click at [198, 206] on link "Dental Basic" at bounding box center [192, 209] width 36 height 9
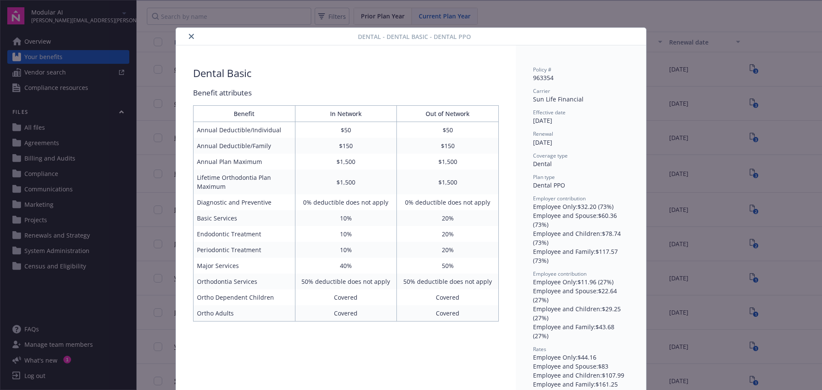
scroll to position [17, 0]
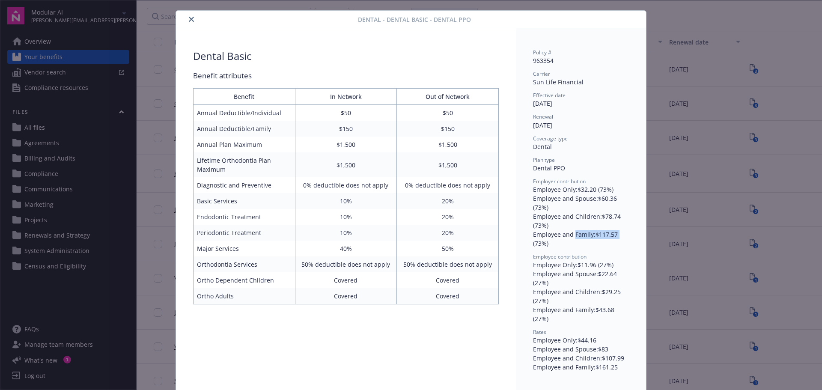
drag, startPoint x: 616, startPoint y: 235, endPoint x: 572, endPoint y: 235, distance: 44.1
click at [572, 235] on div "Employee and Family : $117.57 (73%)" at bounding box center [581, 239] width 96 height 18
click at [571, 235] on div "Employee and Family : $117.57 (73%)" at bounding box center [581, 239] width 96 height 18
drag, startPoint x: 579, startPoint y: 267, endPoint x: 604, endPoint y: 263, distance: 25.5
click at [603, 263] on div "Employee Only : $11.96 (27%)" at bounding box center [581, 264] width 96 height 9
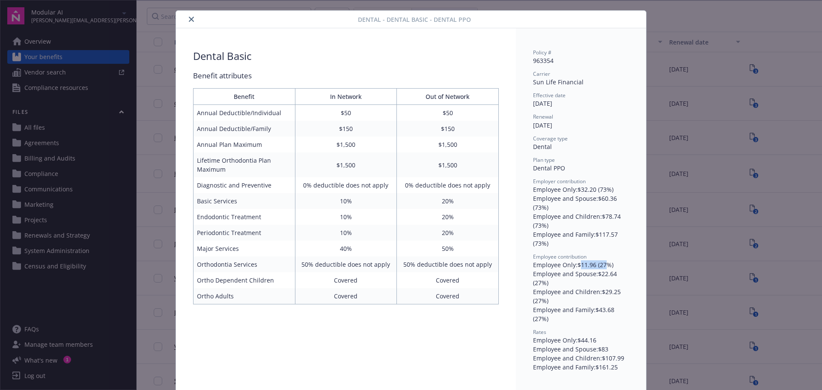
click at [604, 263] on div "Employee Only : $11.96 (27%)" at bounding box center [581, 264] width 96 height 9
drag, startPoint x: 621, startPoint y: 275, endPoint x: 594, endPoint y: 276, distance: 27.0
click at [594, 276] on div "Employee and Spouse : $22.64 (27%)" at bounding box center [581, 278] width 96 height 18
click at [635, 304] on div "Policy # 963354 Carrier Sun Life Financial Effective date [DATE] Renewal [DATE]…" at bounding box center [581, 210] width 130 height 364
drag, startPoint x: 622, startPoint y: 290, endPoint x: 603, endPoint y: 293, distance: 19.1
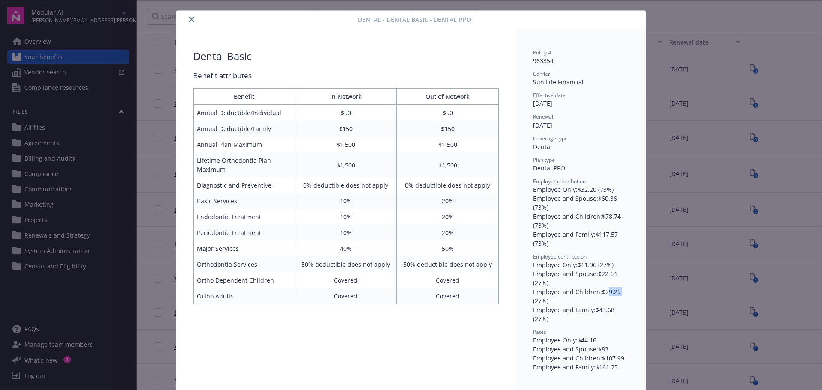
click at [603, 293] on div "Employee and Children : $29.25 (27%)" at bounding box center [581, 296] width 96 height 18
drag, startPoint x: 618, startPoint y: 312, endPoint x: 597, endPoint y: 313, distance: 21.0
click at [597, 313] on div "Employee and Family : $43.68 (27%)" at bounding box center [581, 314] width 96 height 18
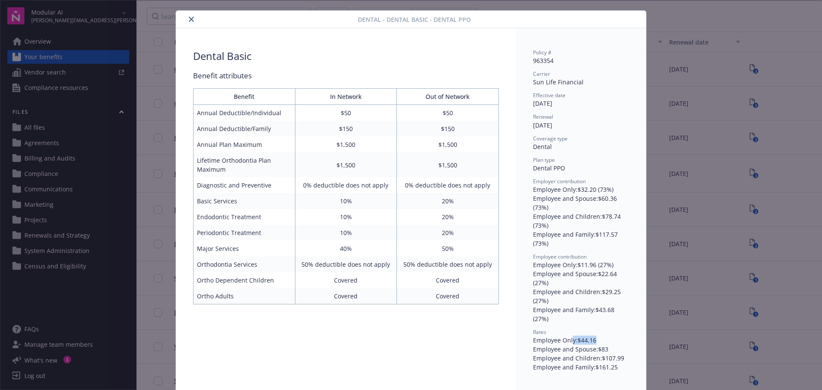
drag, startPoint x: 597, startPoint y: 340, endPoint x: 569, endPoint y: 340, distance: 28.2
click at [569, 340] on div "Employee Only : $44.16" at bounding box center [581, 340] width 96 height 9
drag, startPoint x: 608, startPoint y: 351, endPoint x: 588, endPoint y: 351, distance: 19.3
click at [588, 351] on div "Employee and Spouse : $83" at bounding box center [581, 349] width 96 height 9
drag, startPoint x: 610, startPoint y: 364, endPoint x: 628, endPoint y: 359, distance: 18.8
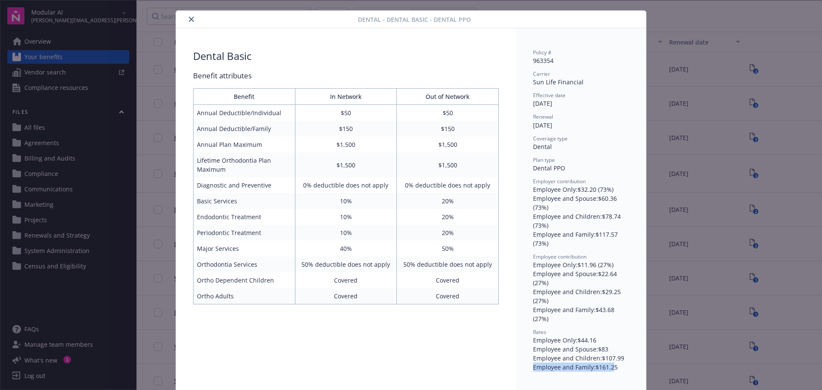
click at [628, 359] on div "Policy # 963354 Carrier Sun Life Financial Effective date [DATE] Renewal [DATE]…" at bounding box center [581, 210] width 130 height 364
click at [619, 369] on div "Employee and Family : $161.25" at bounding box center [581, 366] width 96 height 9
drag, startPoint x: 610, startPoint y: 370, endPoint x: 594, endPoint y: 371, distance: 16.3
click at [594, 371] on div "Employee and Family : $161.25" at bounding box center [581, 366] width 96 height 9
click at [190, 22] on button "close" at bounding box center [191, 19] width 10 height 10
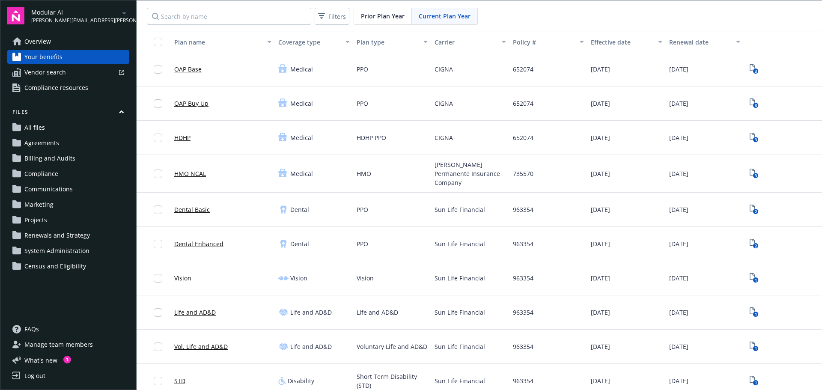
scroll to position [43, 0]
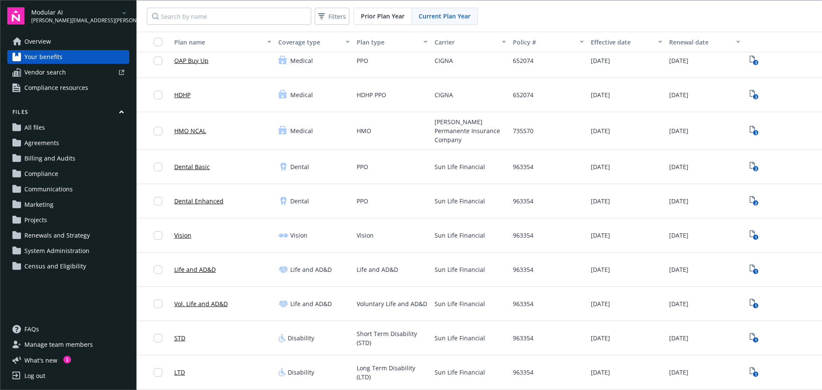
click at [184, 238] on div "Vision" at bounding box center [182, 235] width 17 height 24
click at [181, 235] on link "Vision" at bounding box center [182, 235] width 17 height 9
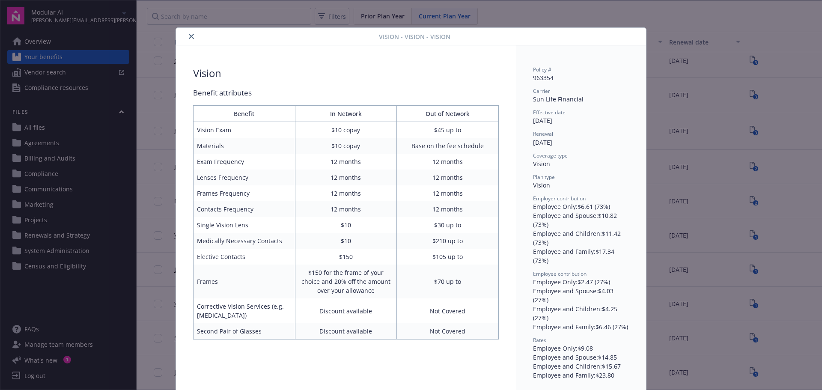
scroll to position [8, 0]
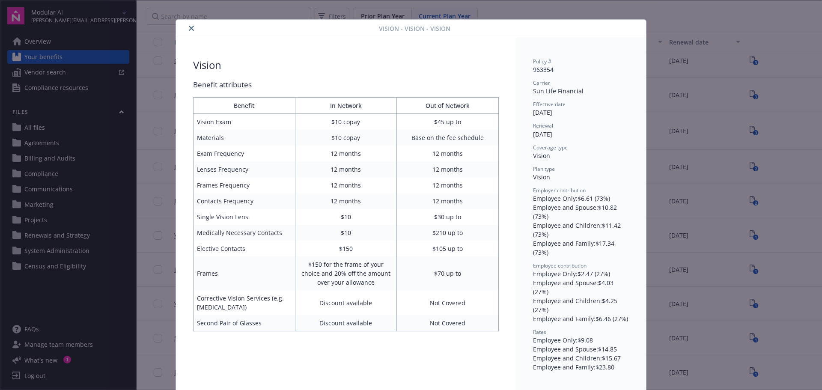
click at [189, 29] on icon "close" at bounding box center [191, 28] width 5 height 5
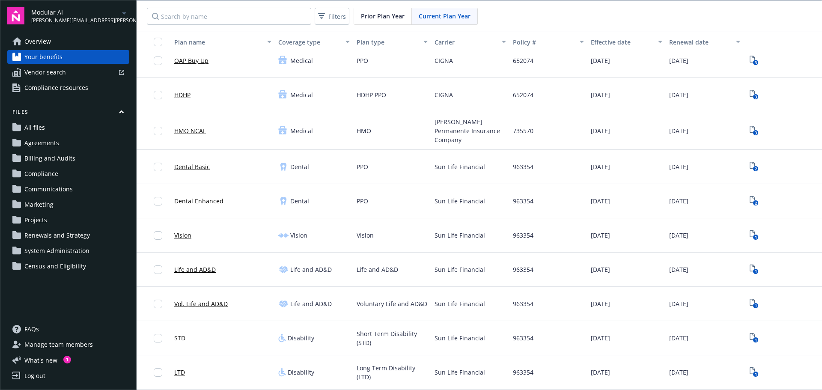
click at [183, 333] on link "STD" at bounding box center [179, 337] width 11 height 9
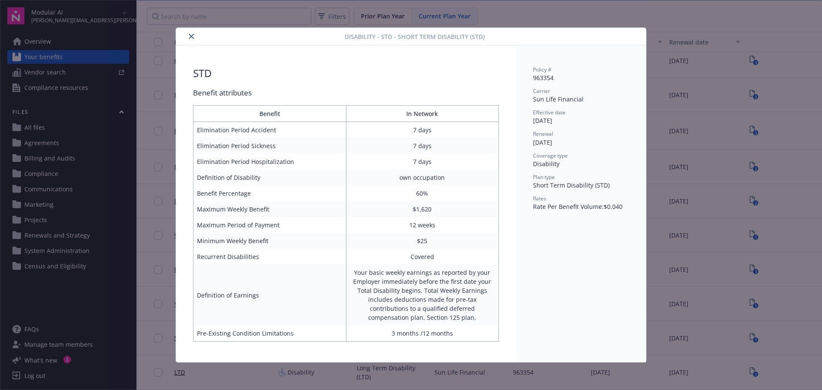
click at [191, 41] on button "close" at bounding box center [191, 36] width 10 height 10
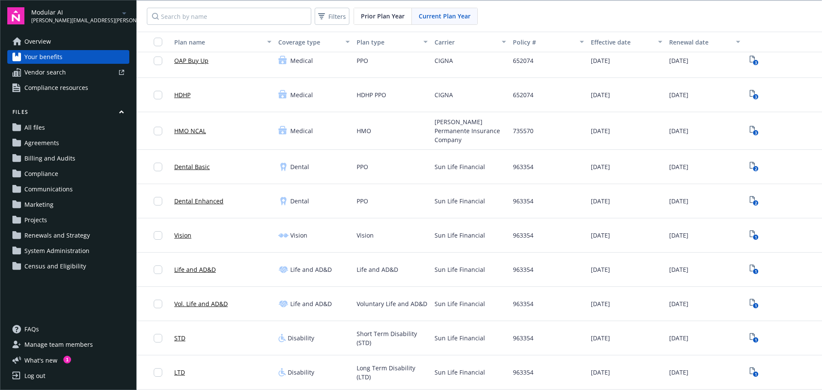
click at [180, 368] on link "LTD" at bounding box center [179, 372] width 11 height 9
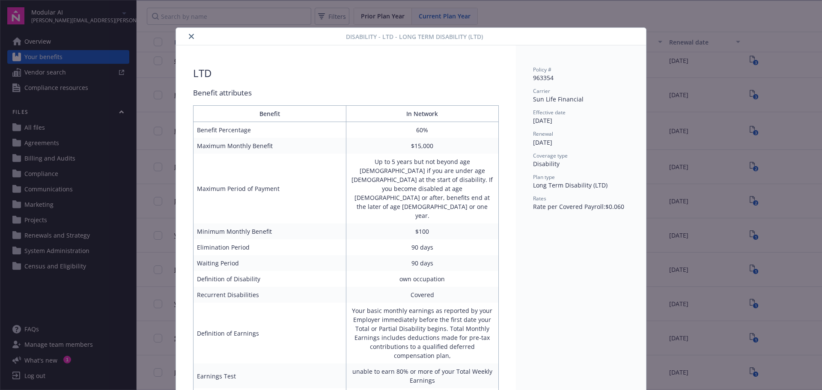
scroll to position [22, 0]
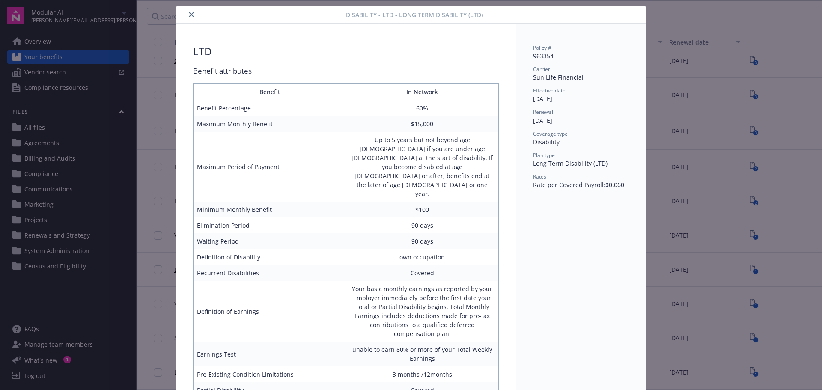
click at [190, 7] on div "Disability - LTD - Long Term Disability (LTD)" at bounding box center [411, 15] width 470 height 18
click at [190, 14] on icon "close" at bounding box center [191, 14] width 5 height 5
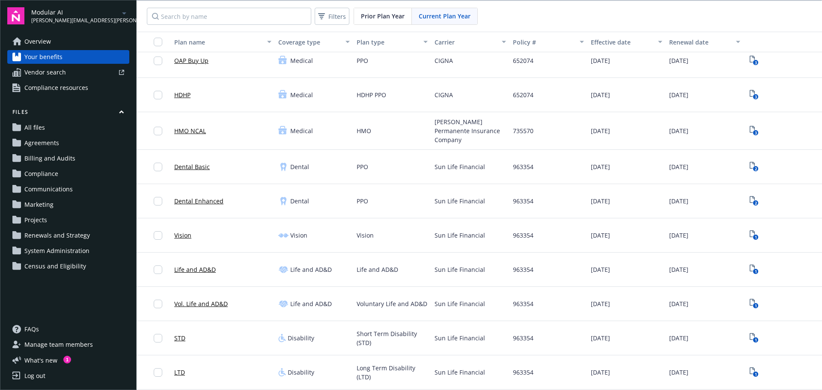
click at [205, 302] on link "Vol. Life and AD&D" at bounding box center [200, 303] width 53 height 9
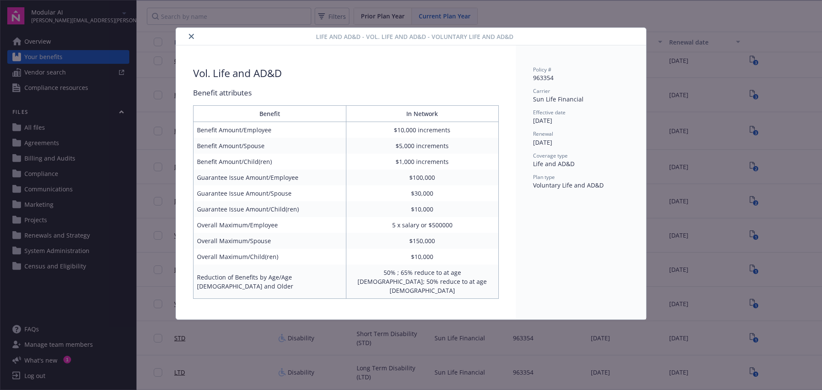
click at [191, 34] on icon "close" at bounding box center [191, 36] width 5 height 5
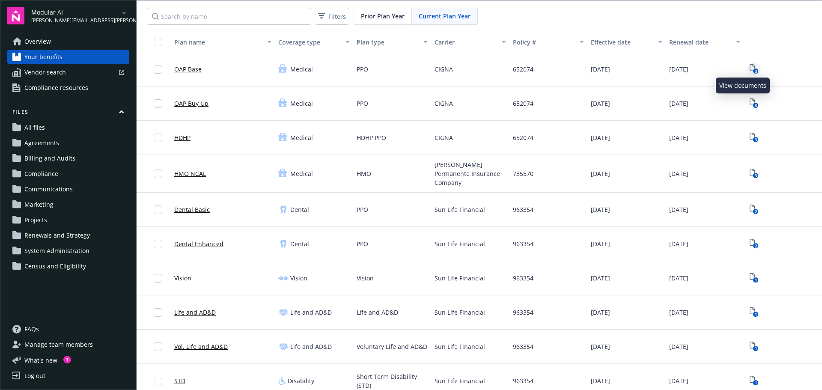
click at [749, 66] on icon "3" at bounding box center [753, 69] width 9 height 10
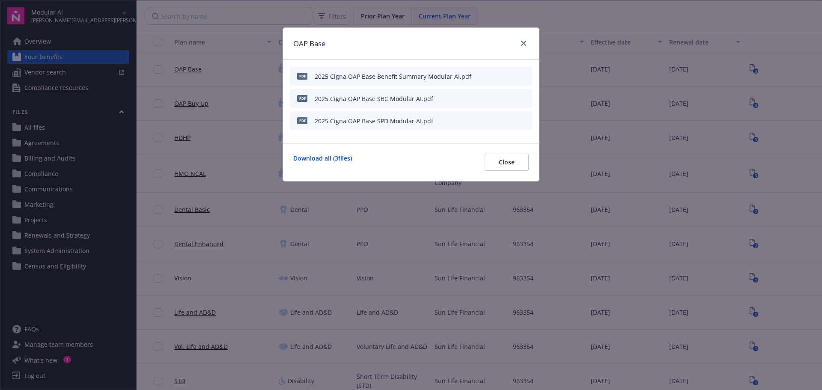
click at [532, 39] on div "OAP Base" at bounding box center [411, 44] width 256 height 32
click at [526, 40] on link "close" at bounding box center [523, 43] width 10 height 10
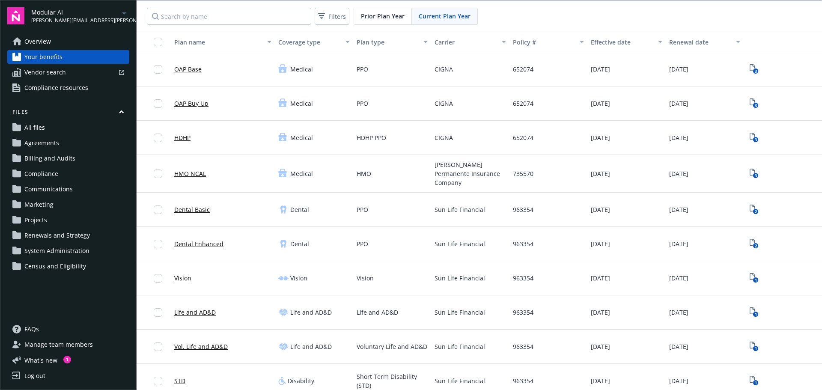
click at [44, 79] on div "Overview Your benefits Vendor search Compliance resources" at bounding box center [68, 65] width 122 height 60
click at [46, 71] on span "Vendor search" at bounding box center [45, 72] width 42 height 14
click at [86, 338] on span "Manage team members" at bounding box center [58, 345] width 68 height 14
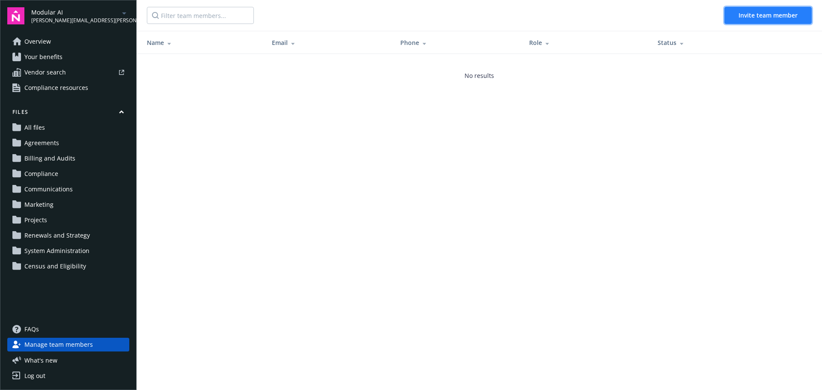
click at [742, 20] on button "Invite team member" at bounding box center [767, 15] width 87 height 17
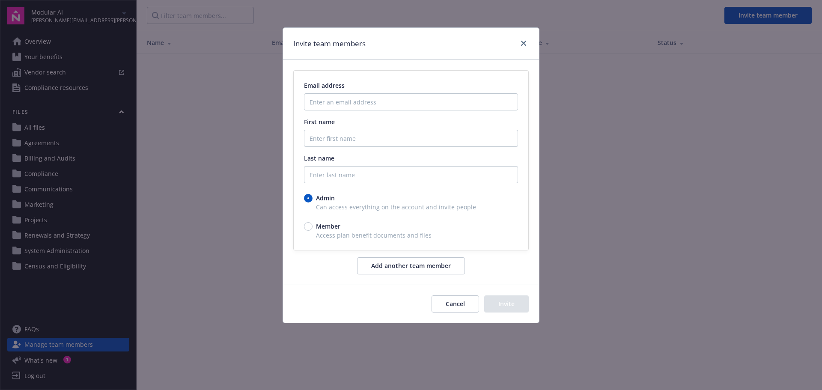
click at [526, 48] on div at bounding box center [522, 43] width 14 height 11
